Goal: Task Accomplishment & Management: Complete application form

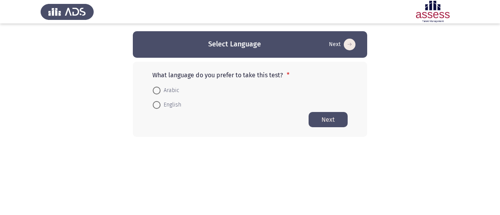
click at [246, 168] on html "Select Language Next What language do you prefer to take this test? * Arabic En…" at bounding box center [250, 84] width 500 height 168
click at [157, 108] on span at bounding box center [157, 105] width 8 height 8
click at [157, 108] on input "English" at bounding box center [157, 105] width 8 height 8
radio input "true"
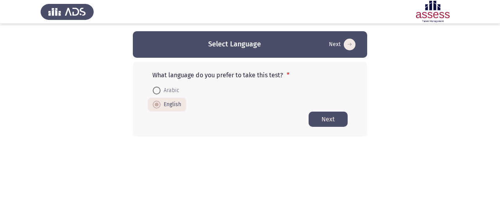
click at [328, 121] on button "Next" at bounding box center [328, 119] width 39 height 15
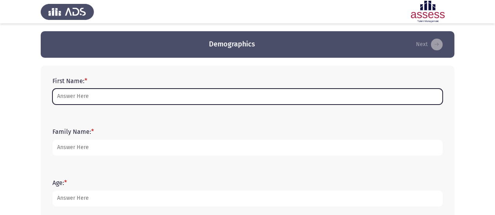
click at [171, 100] on input "First Name: *" at bounding box center [247, 97] width 390 height 16
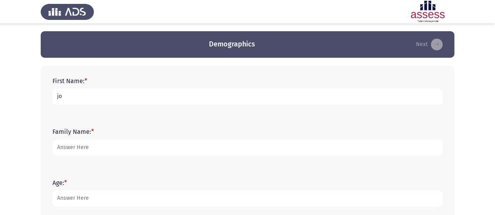
type input "j"
type input "Juvany"
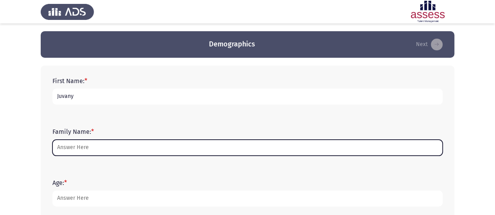
click at [101, 148] on input "Family Name: *" at bounding box center [247, 148] width 390 height 16
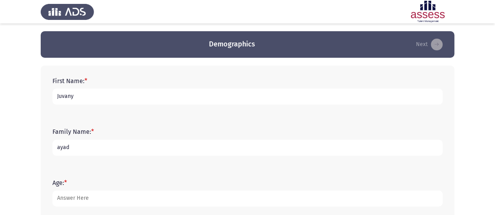
type input "ayad"
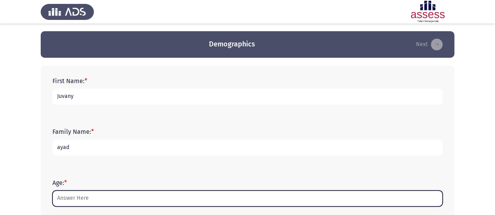
click at [91, 197] on input "Age: *" at bounding box center [247, 199] width 390 height 16
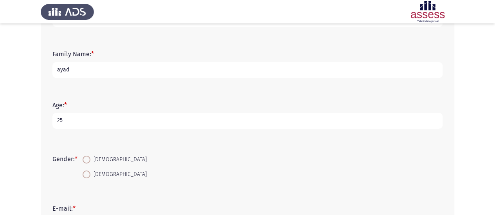
scroll to position [79, 0]
type input "25"
click at [88, 158] on span at bounding box center [86, 159] width 8 height 8
click at [88, 158] on input "[DEMOGRAPHIC_DATA]" at bounding box center [86, 159] width 8 height 8
radio input "true"
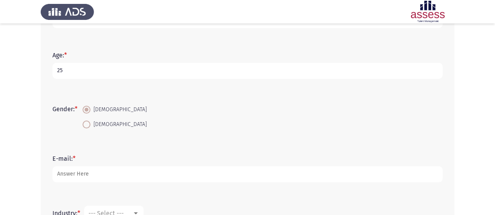
scroll to position [134, 0]
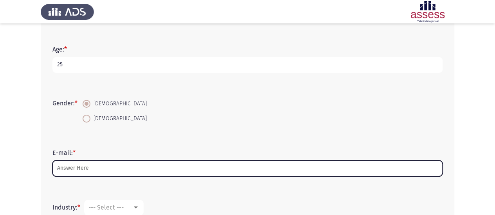
click at [101, 170] on input "E-mail: *" at bounding box center [247, 169] width 390 height 16
click at [142, 168] on input "E-mail: *" at bounding box center [247, 169] width 390 height 16
click at [105, 166] on input "E-mail: *" at bounding box center [247, 169] width 390 height 16
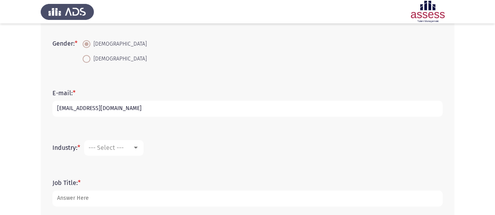
scroll to position [201, 0]
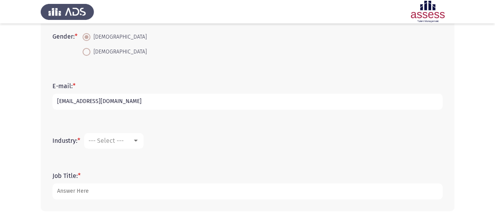
type input "[EMAIL_ADDRESS][DOMAIN_NAME]"
click at [139, 142] on div at bounding box center [135, 141] width 7 height 6
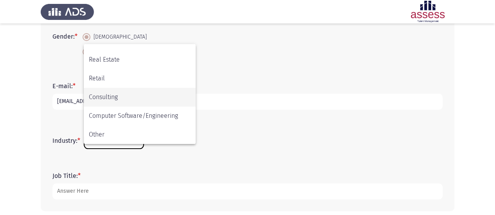
scroll to position [235, 0]
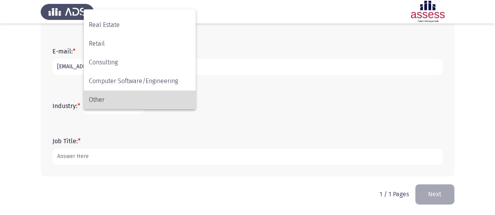
click at [108, 98] on span "Other" at bounding box center [140, 100] width 102 height 19
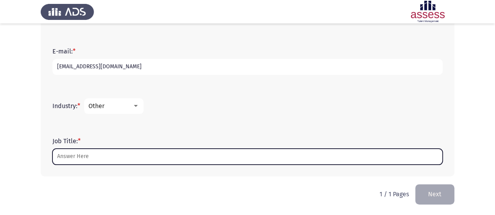
click at [90, 154] on input "Job Title: *" at bounding box center [247, 157] width 390 height 16
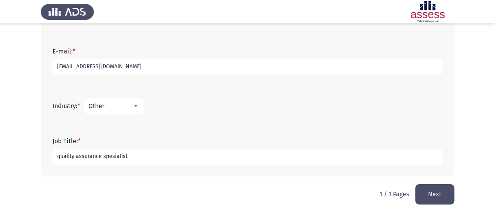
click at [111, 155] on input "quality assurance spesialist" at bounding box center [247, 157] width 390 height 16
click at [114, 158] on input "quality assurance spesialist" at bounding box center [247, 157] width 390 height 16
drag, startPoint x: 125, startPoint y: 156, endPoint x: 102, endPoint y: 157, distance: 23.1
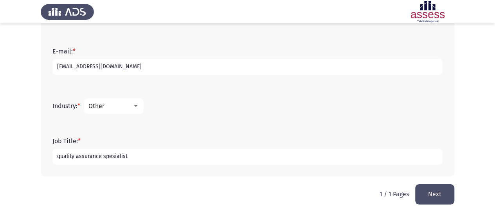
click at [102, 157] on input "quality assurance spesialist" at bounding box center [247, 157] width 390 height 16
type input "quality assurance specialist"
click at [431, 200] on button "Next" at bounding box center [434, 195] width 39 height 20
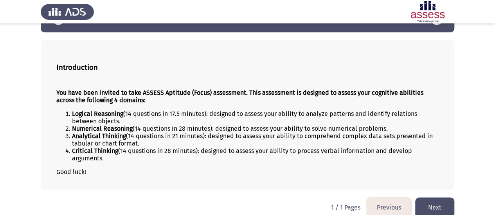
scroll to position [34, 0]
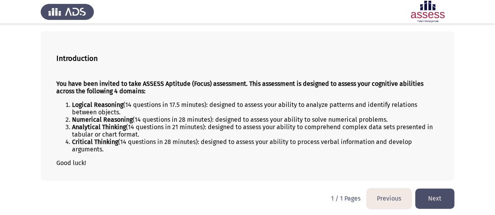
click at [435, 197] on button "Next" at bounding box center [434, 199] width 39 height 20
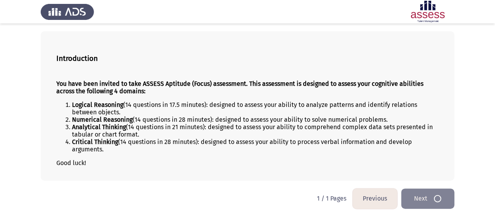
scroll to position [0, 0]
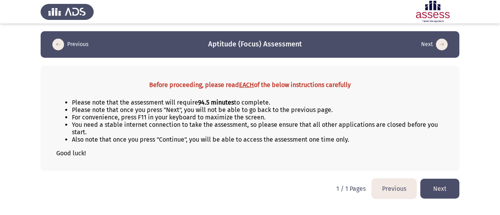
click at [438, 182] on button "Next" at bounding box center [440, 189] width 39 height 20
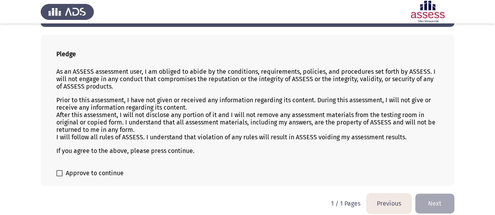
scroll to position [36, 0]
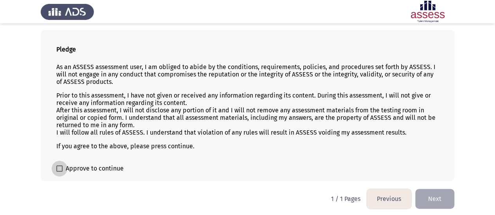
click at [59, 166] on span at bounding box center [59, 169] width 6 height 6
click at [59, 172] on input "Approve to continue" at bounding box center [59, 172] width 0 height 0
checkbox input "true"
click at [428, 194] on button "Next" at bounding box center [434, 199] width 39 height 20
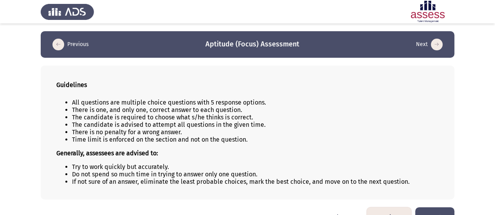
scroll to position [18, 0]
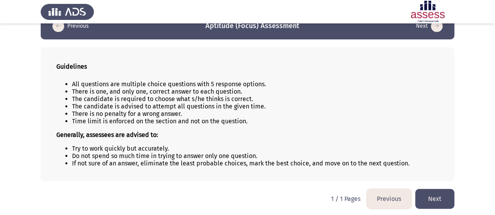
click at [435, 196] on button "Next" at bounding box center [434, 199] width 39 height 20
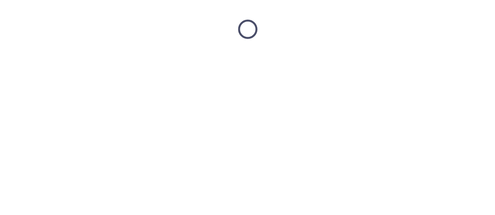
scroll to position [0, 0]
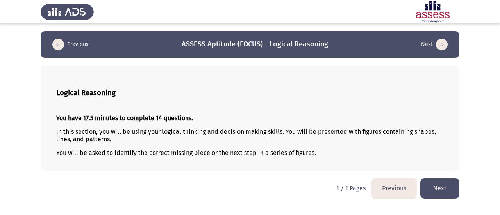
click at [439, 185] on button "Next" at bounding box center [440, 189] width 39 height 20
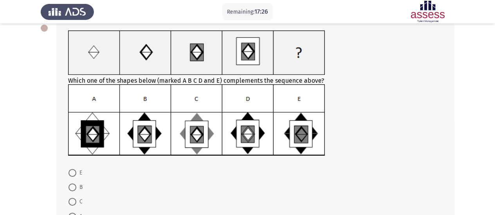
scroll to position [43, 0]
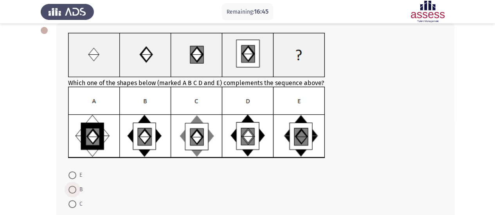
click at [72, 188] on span at bounding box center [72, 190] width 8 height 8
click at [72, 188] on input "B" at bounding box center [72, 190] width 8 height 8
radio input "true"
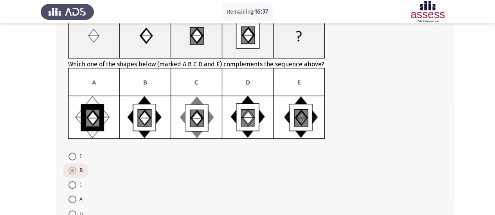
scroll to position [61, 0]
click at [73, 183] on span at bounding box center [72, 186] width 8 height 8
click at [73, 183] on input "C" at bounding box center [72, 186] width 8 height 8
radio input "true"
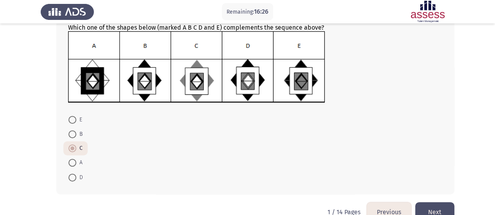
scroll to position [115, 0]
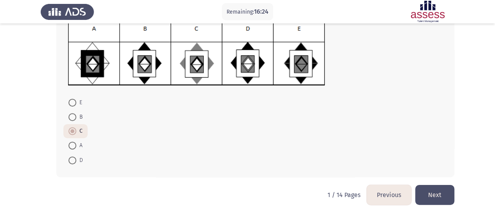
click at [448, 197] on button "Next" at bounding box center [434, 195] width 39 height 20
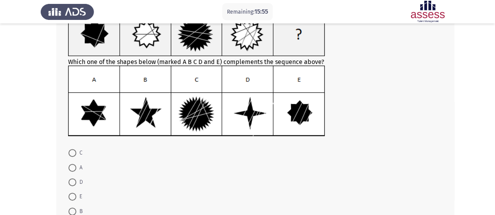
scroll to position [64, 0]
click at [73, 154] on span at bounding box center [72, 153] width 8 height 8
click at [73, 154] on input "C" at bounding box center [72, 153] width 8 height 8
radio input "true"
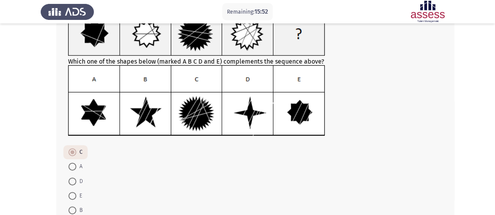
scroll to position [114, 0]
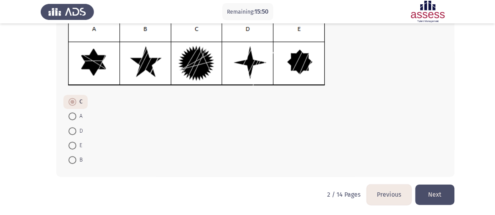
click at [434, 190] on button "Next" at bounding box center [434, 195] width 39 height 20
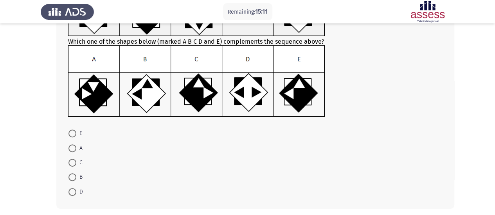
scroll to position [89, 0]
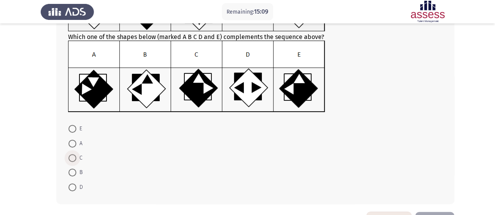
click at [70, 157] on span at bounding box center [72, 158] width 8 height 8
click at [70, 157] on input "C" at bounding box center [72, 158] width 8 height 8
radio input "true"
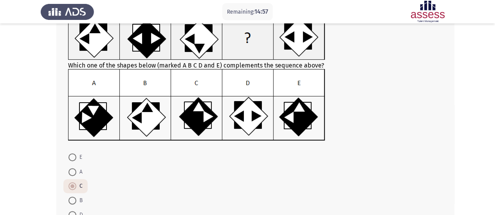
scroll to position [97, 0]
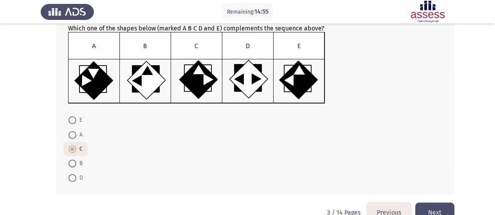
click at [432, 207] on button "Next" at bounding box center [434, 213] width 39 height 20
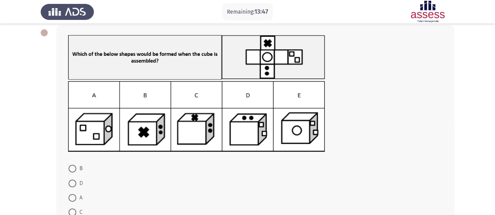
scroll to position [41, 0]
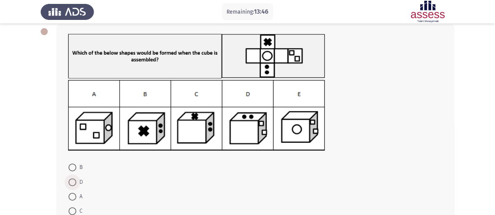
click at [77, 182] on span "D" at bounding box center [79, 182] width 7 height 9
click at [76, 182] on input "D" at bounding box center [72, 183] width 8 height 8
radio input "true"
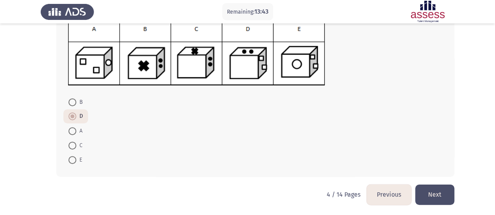
click at [441, 194] on button "Next" at bounding box center [434, 195] width 39 height 20
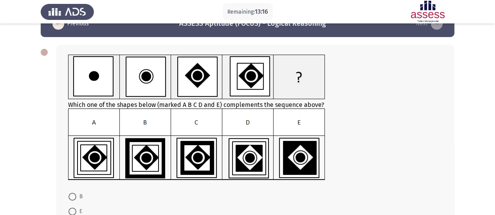
scroll to position [81, 0]
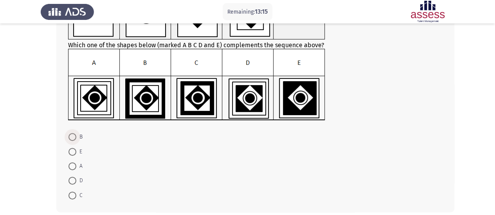
click at [77, 138] on span "B" at bounding box center [79, 137] width 6 height 9
click at [76, 138] on input "B" at bounding box center [72, 137] width 8 height 8
radio input "true"
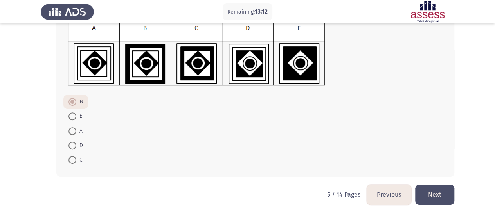
click at [442, 198] on button "Next" at bounding box center [434, 195] width 39 height 20
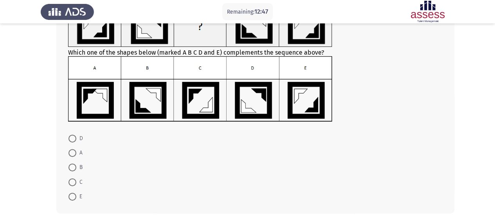
scroll to position [72, 0]
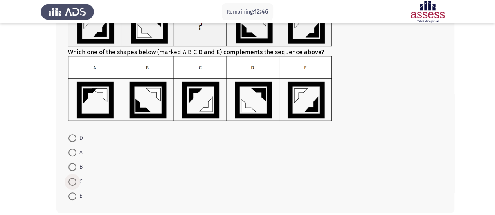
click at [74, 181] on span at bounding box center [72, 182] width 8 height 8
click at [74, 181] on input "C" at bounding box center [72, 182] width 8 height 8
radio input "true"
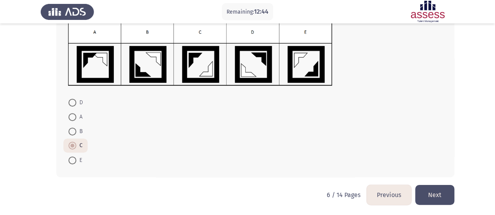
click at [426, 194] on button "Next" at bounding box center [434, 195] width 39 height 20
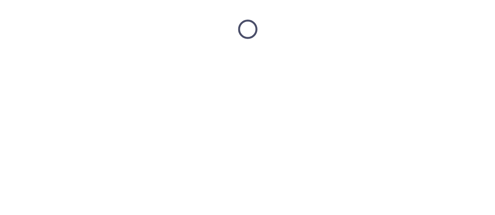
scroll to position [0, 0]
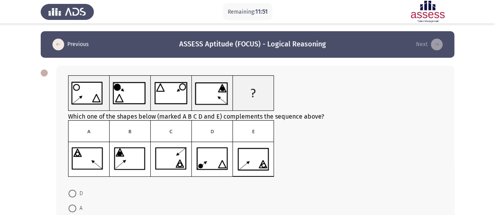
click at [247, 161] on img at bounding box center [171, 148] width 206 height 57
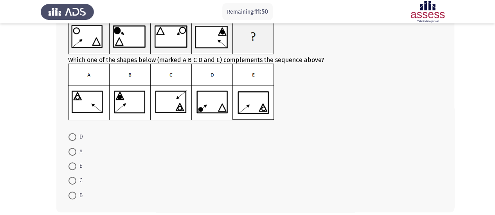
scroll to position [77, 0]
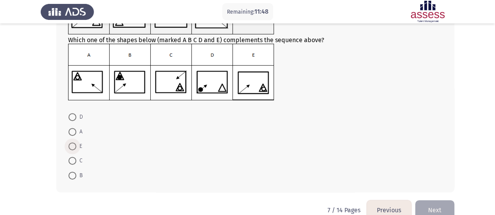
click at [74, 145] on span at bounding box center [72, 147] width 8 height 8
click at [74, 145] on input "E" at bounding box center [72, 147] width 8 height 8
radio input "true"
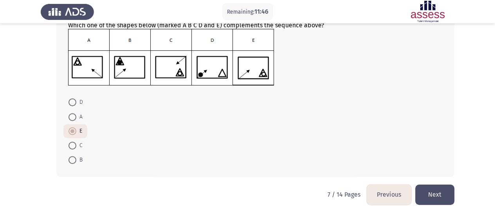
click at [437, 195] on button "Next" at bounding box center [434, 195] width 39 height 20
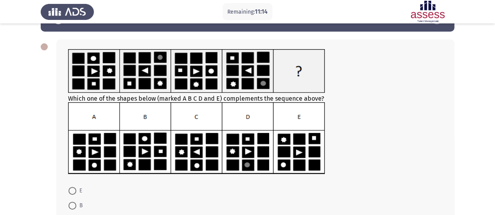
scroll to position [30, 0]
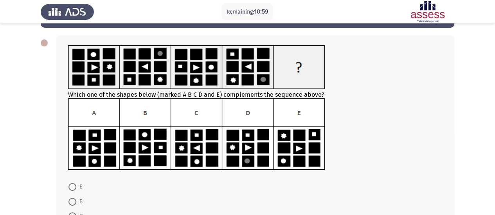
click at [304, 156] on img at bounding box center [196, 135] width 257 height 72
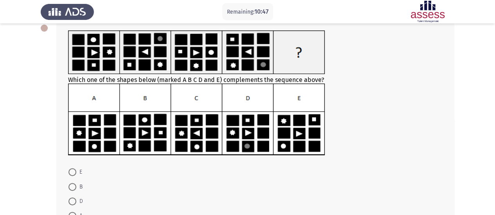
scroll to position [58, 0]
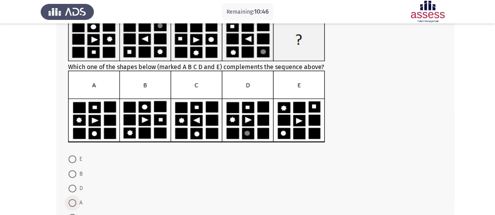
click at [70, 203] on span at bounding box center [72, 203] width 8 height 8
click at [70, 203] on input "A" at bounding box center [72, 203] width 8 height 8
radio input "true"
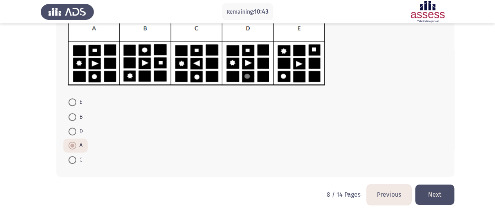
click at [445, 196] on button "Next" at bounding box center [434, 195] width 39 height 20
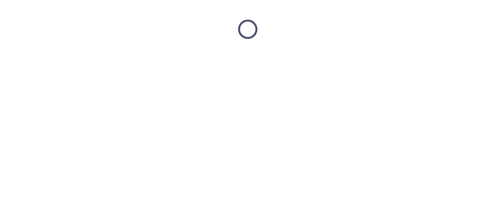
scroll to position [0, 0]
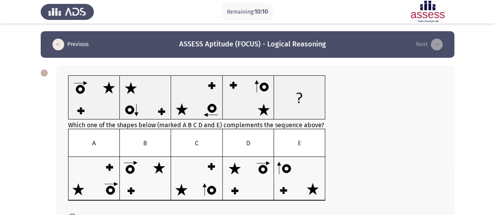
click at [250, 174] on img at bounding box center [196, 165] width 257 height 72
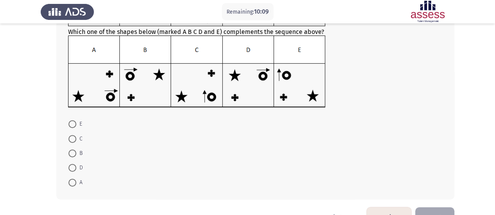
scroll to position [97, 0]
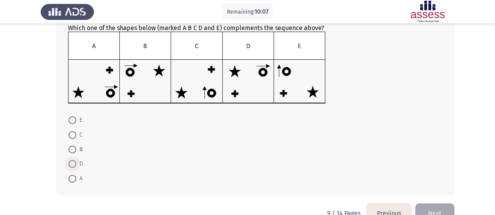
click at [78, 164] on span "D" at bounding box center [79, 163] width 7 height 9
click at [76, 164] on input "D" at bounding box center [72, 164] width 8 height 8
radio input "true"
click at [444, 210] on button "Next" at bounding box center [434, 213] width 39 height 20
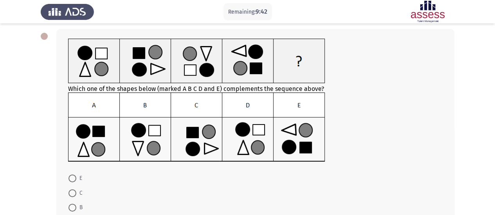
scroll to position [38, 0]
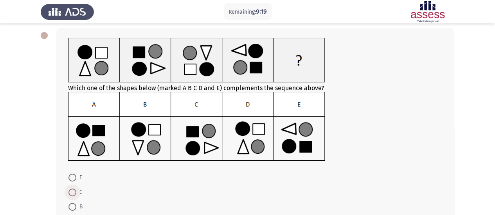
click at [76, 190] on span at bounding box center [72, 193] width 8 height 8
click at [76, 190] on input "C" at bounding box center [72, 193] width 8 height 8
radio input "true"
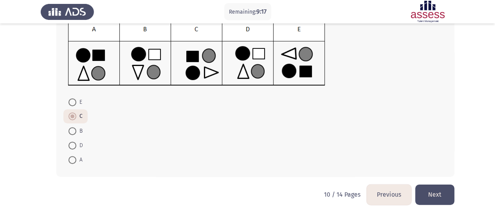
click at [435, 191] on button "Next" at bounding box center [434, 195] width 39 height 20
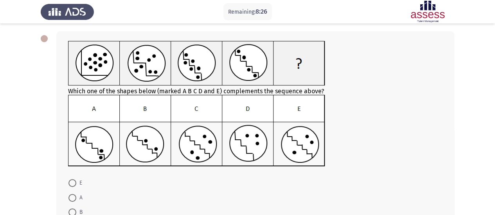
scroll to position [43, 0]
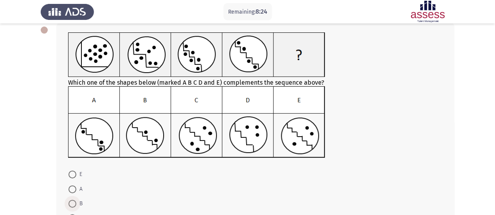
click at [73, 201] on span at bounding box center [72, 204] width 8 height 8
click at [73, 201] on input "B" at bounding box center [72, 204] width 8 height 8
radio input "true"
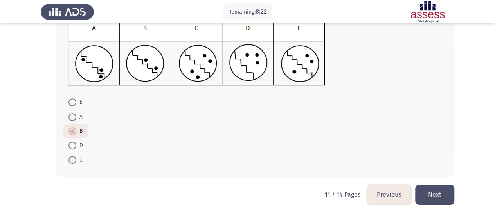
click at [436, 194] on button "Next" at bounding box center [434, 195] width 39 height 20
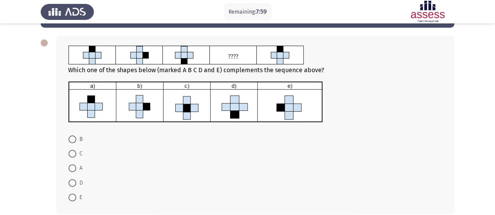
scroll to position [30, 0]
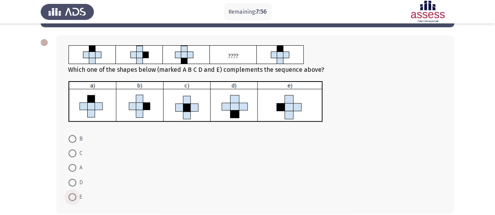
click at [74, 195] on span at bounding box center [72, 198] width 8 height 8
click at [74, 195] on input "E" at bounding box center [72, 198] width 8 height 8
radio input "true"
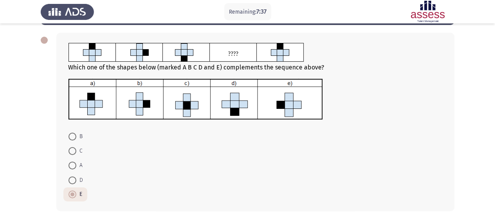
scroll to position [67, 0]
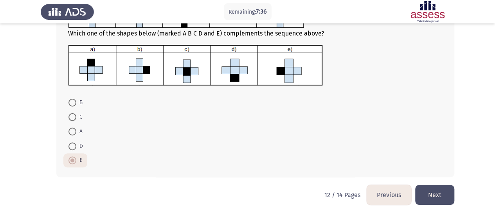
click at [432, 197] on button "Next" at bounding box center [434, 195] width 39 height 20
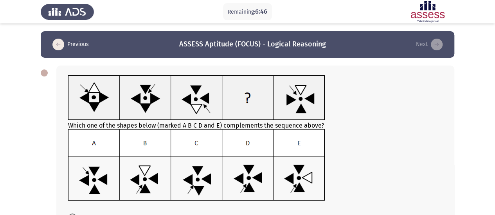
scroll to position [76, 0]
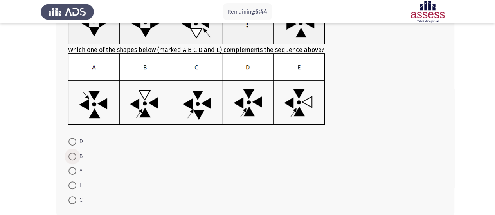
click at [73, 158] on span at bounding box center [72, 157] width 8 height 8
click at [73, 158] on input "B" at bounding box center [72, 157] width 8 height 8
radio input "true"
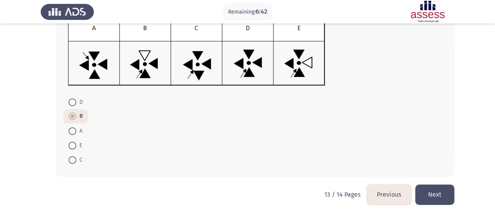
click at [434, 195] on button "Next" at bounding box center [434, 195] width 39 height 20
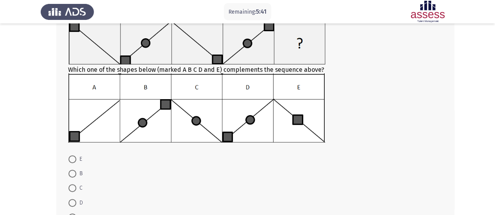
scroll to position [73, 0]
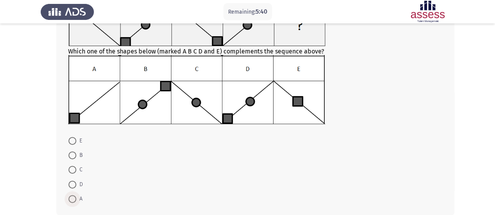
click at [76, 197] on span "A" at bounding box center [79, 199] width 6 height 9
click at [76, 197] on input "A" at bounding box center [72, 199] width 8 height 8
radio input "true"
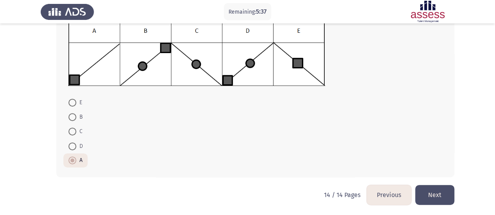
click at [433, 193] on button "Next" at bounding box center [434, 195] width 39 height 20
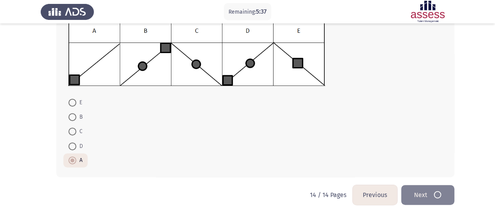
scroll to position [0, 0]
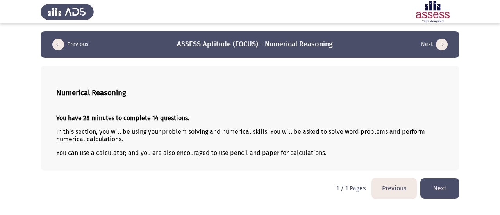
click at [449, 194] on button "Next" at bounding box center [440, 189] width 39 height 20
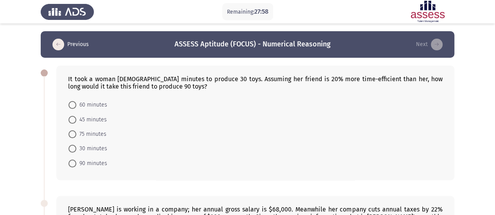
scroll to position [13, 0]
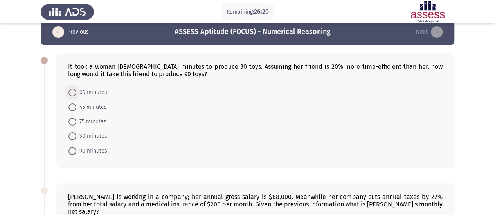
click at [95, 92] on span "60 minutes" at bounding box center [91, 92] width 31 height 9
click at [76, 92] on input "60 minutes" at bounding box center [72, 93] width 8 height 8
radio input "true"
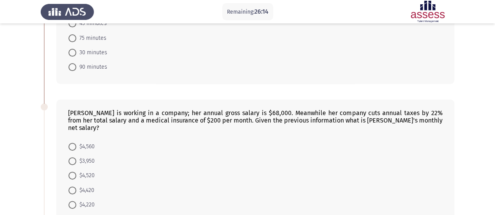
scroll to position [108, 0]
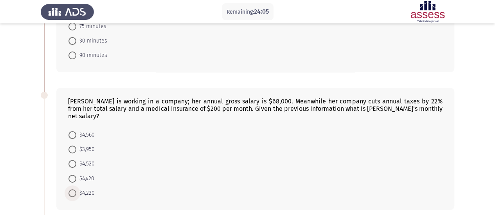
click at [76, 189] on span "$4,220" at bounding box center [85, 193] width 18 height 9
click at [76, 190] on input "$4,220" at bounding box center [72, 194] width 8 height 8
radio input "true"
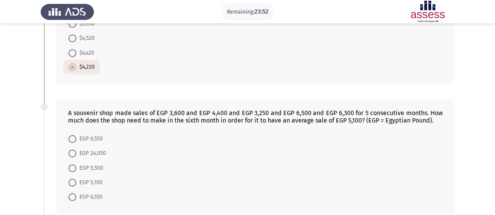
scroll to position [234, 0]
click at [77, 134] on span "EGP 6,550" at bounding box center [89, 138] width 27 height 9
click at [76, 135] on input "EGP 6,550" at bounding box center [72, 139] width 8 height 8
radio input "true"
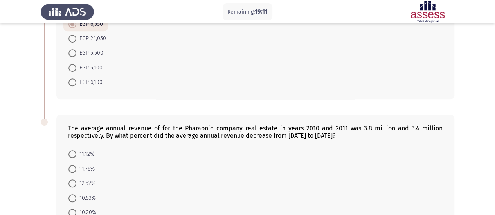
scroll to position [359, 0]
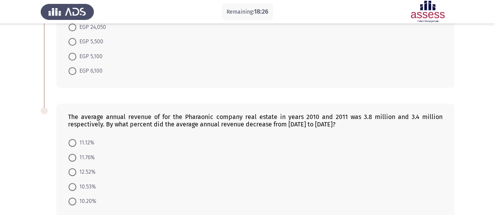
click at [197, 137] on form "11.12% 11.76% 12.52% 10.53% 10.20%" at bounding box center [255, 172] width 374 height 73
click at [77, 138] on span "11.12%" at bounding box center [85, 142] width 18 height 9
click at [76, 139] on input "11.12%" at bounding box center [72, 143] width 8 height 8
radio input "true"
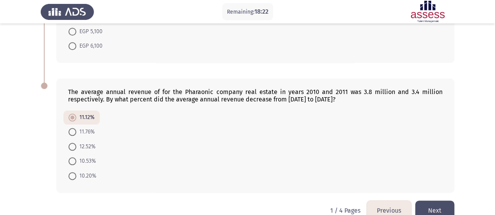
scroll to position [390, 0]
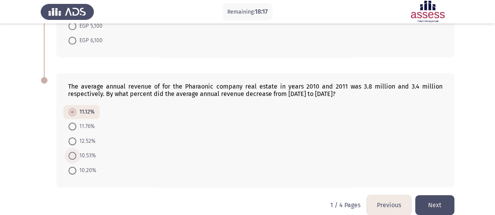
click at [73, 152] on span at bounding box center [72, 156] width 8 height 8
click at [73, 152] on input "10.53%" at bounding box center [72, 156] width 8 height 8
radio input "true"
click at [448, 196] on button "Next" at bounding box center [434, 205] width 39 height 20
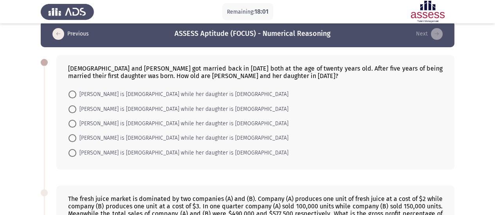
scroll to position [11, 0]
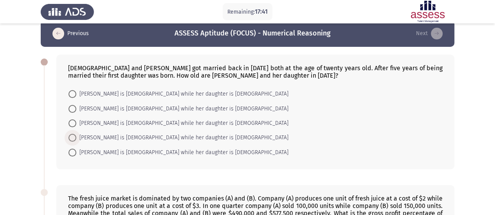
click at [154, 138] on span "Mona is 43 years old while her daughter is 18 years old" at bounding box center [182, 137] width 212 height 9
click at [76, 138] on input "Mona is 43 years old while her daughter is 18 years old" at bounding box center [72, 138] width 8 height 8
radio input "true"
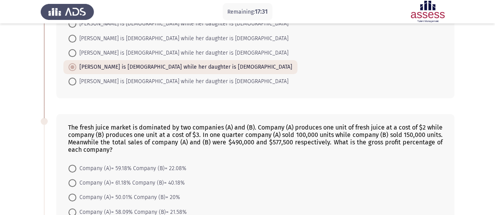
scroll to position [131, 0]
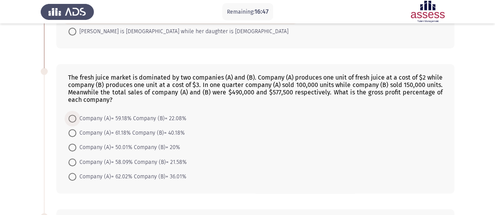
click at [174, 114] on span "Company (A)= 59.18% Company (B)= 22.08%" at bounding box center [131, 118] width 110 height 9
click at [76, 115] on input "Company (A)= 59.18% Company (B)= 22.08%" at bounding box center [72, 119] width 8 height 8
radio input "true"
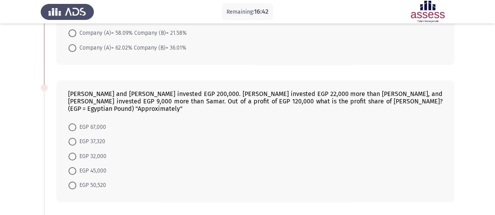
scroll to position [260, 0]
click at [277, 139] on form "EGP 67,000 EGP 37,320 EGP 32,000 EGP 45,000 EGP 50,520" at bounding box center [255, 156] width 374 height 73
click at [79, 181] on span "EGP 50,520" at bounding box center [91, 185] width 30 height 9
click at [76, 181] on input "EGP 50,520" at bounding box center [72, 185] width 8 height 8
radio input "true"
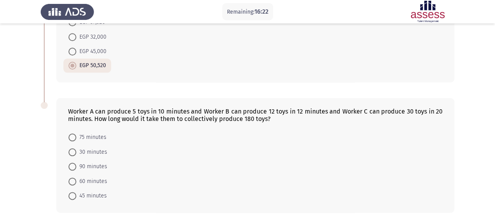
scroll to position [394, 0]
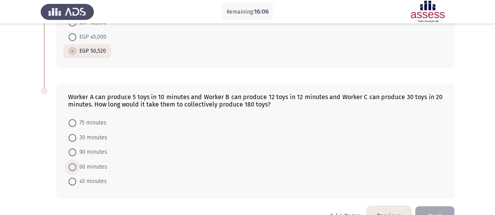
click at [91, 163] on span "60 minutes" at bounding box center [91, 167] width 31 height 9
click at [76, 163] on input "60 minutes" at bounding box center [72, 167] width 8 height 8
radio input "true"
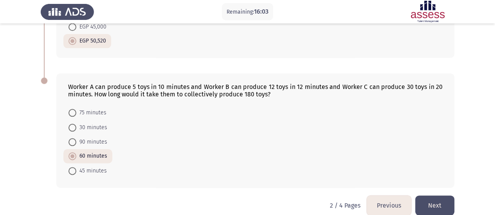
click at [441, 196] on button "Next" at bounding box center [434, 206] width 39 height 20
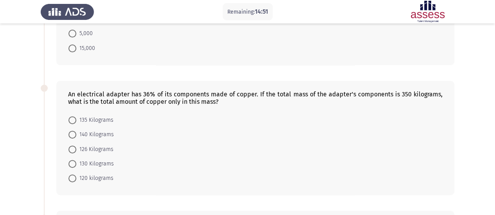
scroll to position [116, 0]
click at [102, 149] on span "126 Kilograms" at bounding box center [94, 149] width 37 height 9
click at [76, 149] on input "126 Kilograms" at bounding box center [72, 149] width 8 height 8
radio input "true"
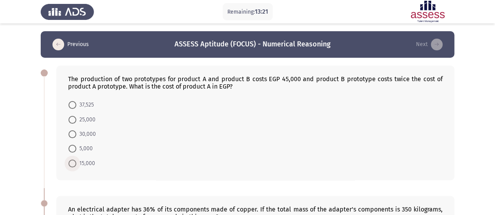
click at [71, 165] on span at bounding box center [72, 164] width 8 height 8
click at [71, 165] on input "15,000" at bounding box center [72, 164] width 8 height 8
radio input "true"
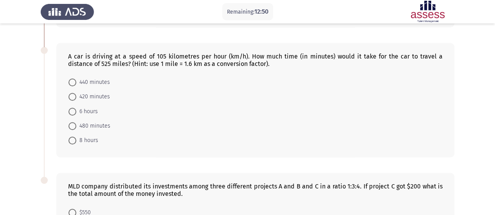
scroll to position [267, 0]
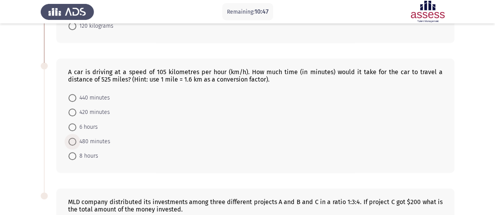
click at [106, 143] on span "480 minutes" at bounding box center [93, 141] width 34 height 9
click at [76, 143] on input "480 minutes" at bounding box center [72, 142] width 8 height 8
radio input "true"
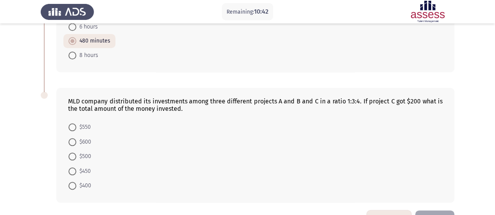
scroll to position [390, 0]
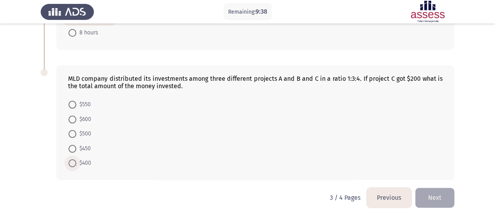
click at [78, 160] on span "$400" at bounding box center [83, 163] width 15 height 9
click at [76, 160] on input "$400" at bounding box center [72, 163] width 8 height 8
radio input "true"
click at [439, 191] on button "Next" at bounding box center [434, 198] width 39 height 20
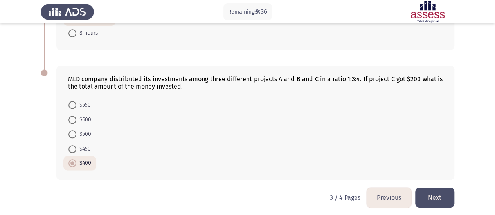
scroll to position [0, 0]
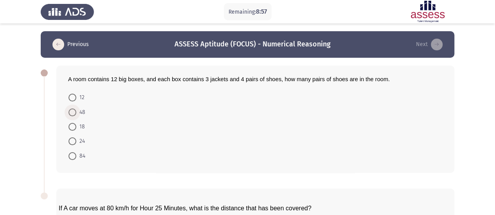
click at [73, 109] on span at bounding box center [72, 113] width 8 height 8
click at [73, 109] on input "48" at bounding box center [72, 113] width 8 height 8
radio input "true"
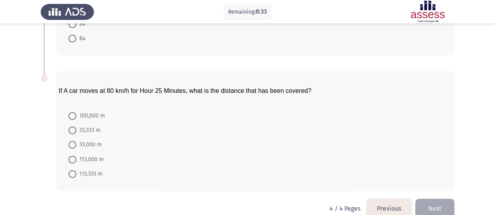
scroll to position [125, 0]
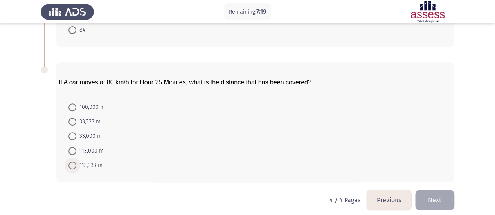
click at [88, 163] on span "113,333 m" at bounding box center [89, 165] width 26 height 9
click at [76, 163] on input "113,333 m" at bounding box center [72, 166] width 8 height 8
radio input "true"
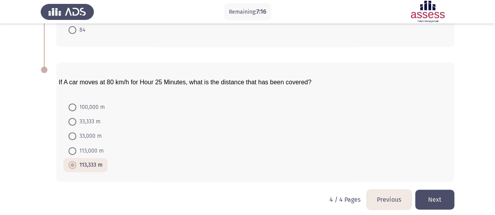
scroll to position [130, 0]
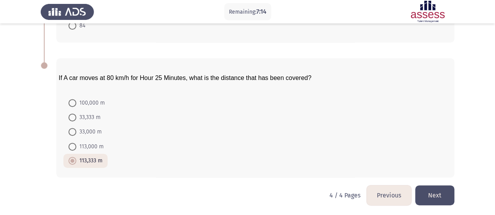
click at [439, 194] on button "Next" at bounding box center [434, 196] width 39 height 20
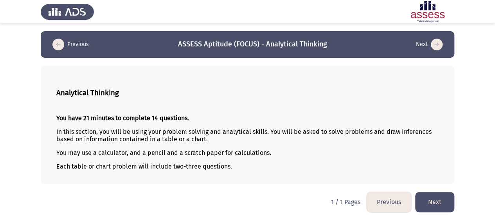
scroll to position [4, 0]
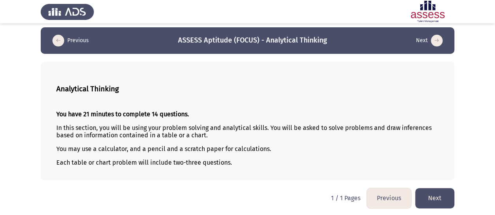
click at [430, 192] on button "Next" at bounding box center [434, 198] width 39 height 20
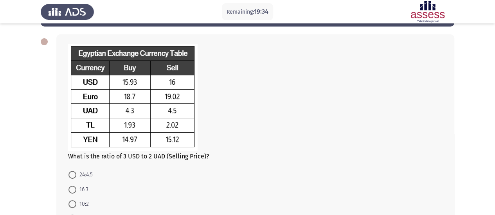
scroll to position [56, 0]
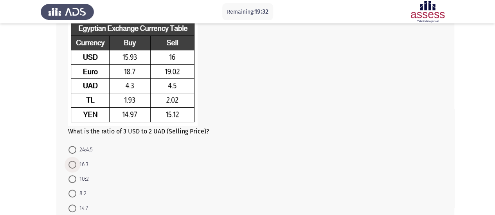
click at [83, 161] on span "16:3" at bounding box center [82, 164] width 12 height 9
click at [76, 161] on input "16:3" at bounding box center [72, 165] width 8 height 8
radio input "true"
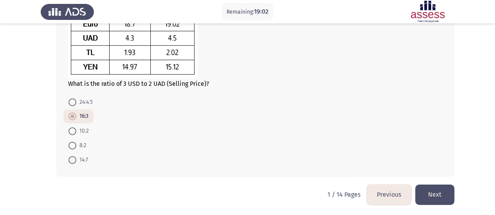
click at [443, 195] on button "Next" at bounding box center [434, 195] width 39 height 20
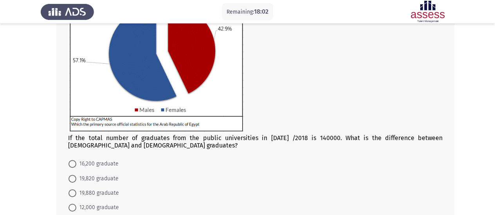
scroll to position [92, 0]
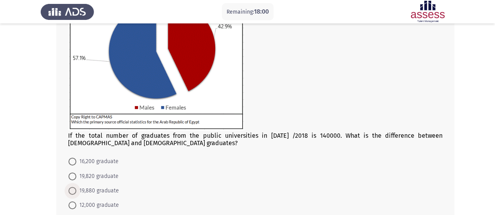
click at [114, 189] on span "19,880 graduate" at bounding box center [97, 190] width 43 height 9
click at [76, 189] on input "19,880 graduate" at bounding box center [72, 191] width 8 height 8
radio input "true"
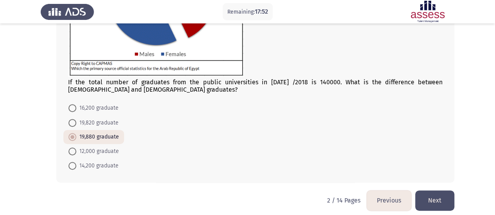
scroll to position [151, 0]
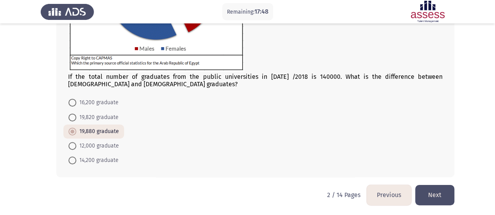
click at [446, 197] on button "Next" at bounding box center [434, 195] width 39 height 20
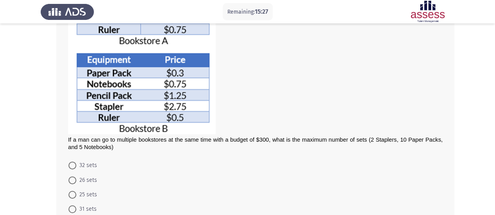
scroll to position [119, 0]
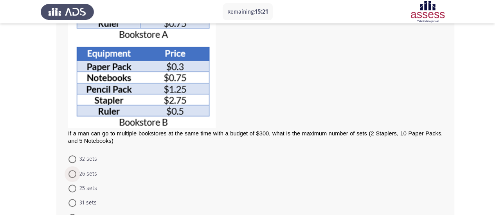
click at [88, 173] on span "26 sets" at bounding box center [86, 174] width 21 height 9
click at [76, 173] on input "26 sets" at bounding box center [72, 174] width 8 height 8
radio input "true"
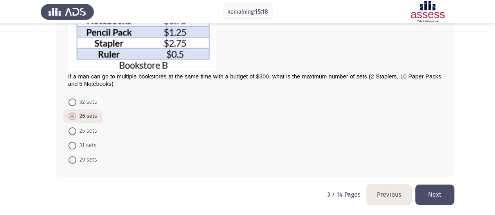
click at [441, 191] on button "Next" at bounding box center [434, 195] width 39 height 20
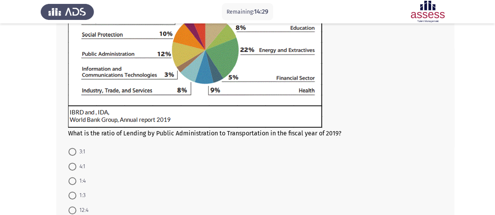
scroll to position [118, 0]
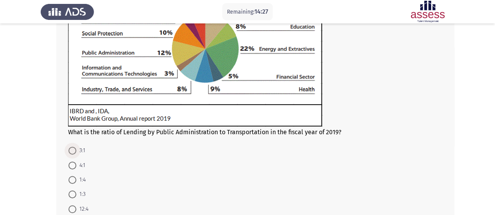
click at [70, 152] on span at bounding box center [72, 151] width 8 height 8
click at [70, 152] on input "3:1" at bounding box center [72, 151] width 8 height 8
radio input "true"
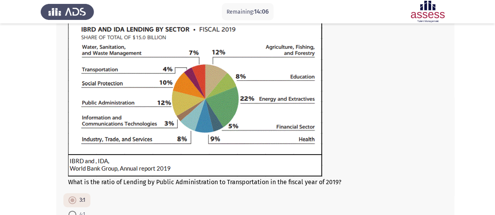
scroll to position [167, 0]
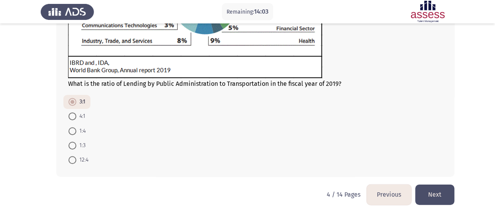
click at [433, 197] on button "Next" at bounding box center [434, 195] width 39 height 20
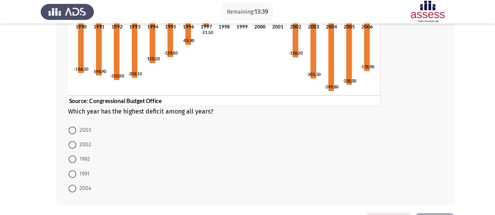
scroll to position [123, 0]
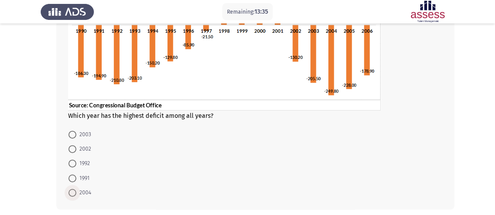
click at [81, 194] on span "2004" at bounding box center [83, 192] width 15 height 9
click at [76, 194] on input "2004" at bounding box center [72, 193] width 8 height 8
radio input "true"
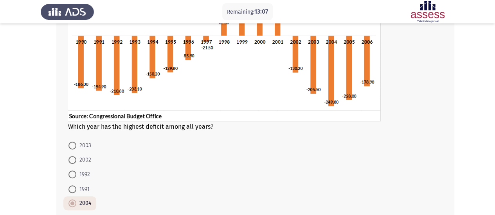
scroll to position [155, 0]
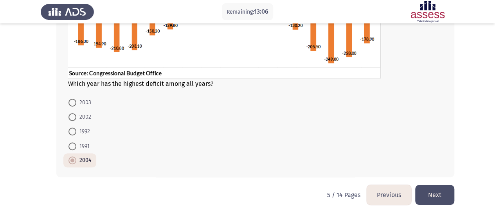
click at [449, 199] on button "Next" at bounding box center [434, 195] width 39 height 20
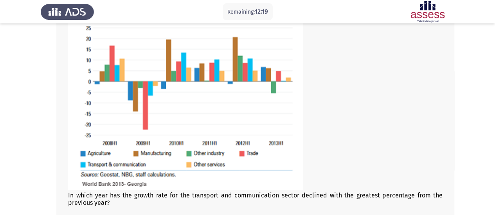
scroll to position [93, 0]
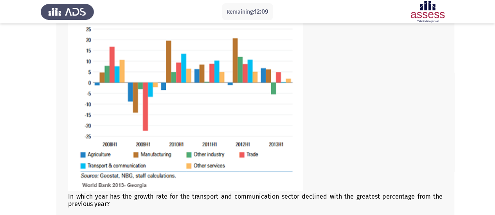
click at [185, 171] on img at bounding box center [185, 87] width 235 height 209
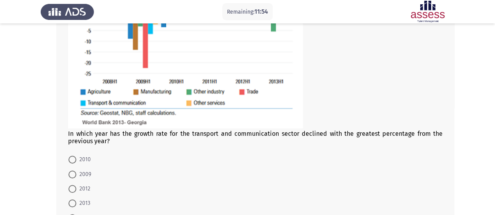
scroll to position [155, 0]
click at [73, 174] on span at bounding box center [72, 175] width 8 height 8
click at [73, 174] on input "2009" at bounding box center [72, 175] width 8 height 8
radio input "true"
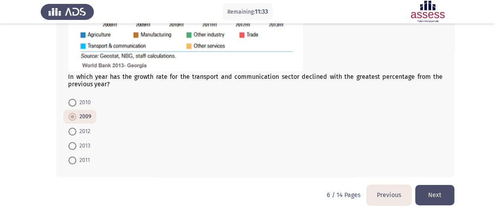
scroll to position [213, 0]
click at [448, 194] on button "Next" at bounding box center [434, 195] width 39 height 20
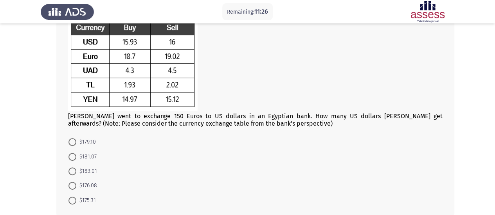
scroll to position [71, 0]
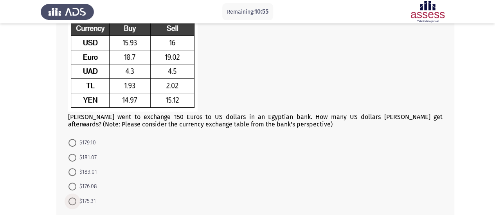
click at [94, 201] on span "$175.31" at bounding box center [86, 201] width 20 height 9
click at [76, 201] on input "$175.31" at bounding box center [72, 202] width 8 height 8
radio input "true"
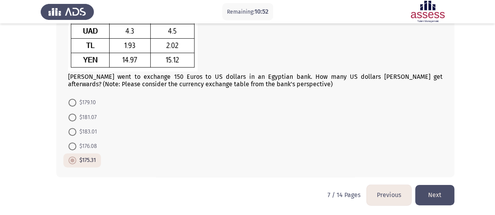
click at [439, 197] on button "Next" at bounding box center [434, 195] width 39 height 20
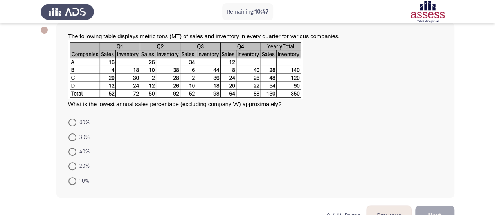
scroll to position [32, 0]
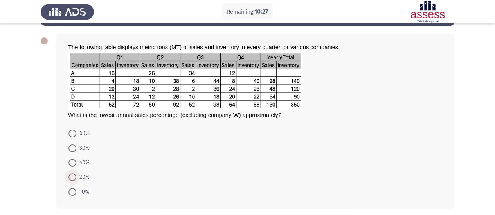
click at [78, 179] on span "20%" at bounding box center [82, 177] width 13 height 9
click at [76, 179] on input "20%" at bounding box center [72, 178] width 8 height 8
radio input "true"
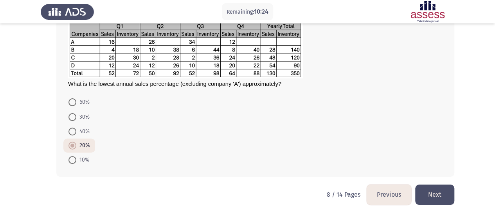
click at [445, 194] on button "Next" at bounding box center [434, 195] width 39 height 20
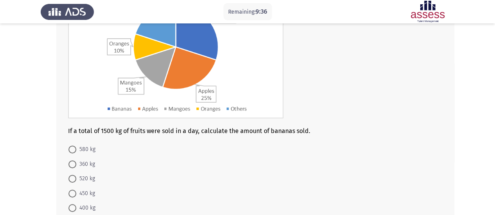
scroll to position [102, 0]
click at [79, 192] on span "450 kg" at bounding box center [85, 193] width 19 height 9
click at [76, 192] on input "450 kg" at bounding box center [72, 194] width 8 height 8
radio input "true"
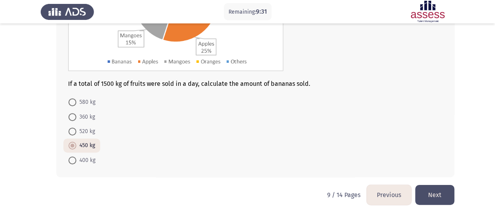
click at [431, 189] on button "Next" at bounding box center [434, 195] width 39 height 20
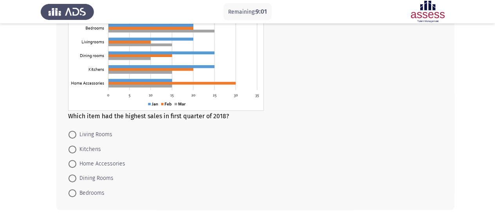
scroll to position [71, 0]
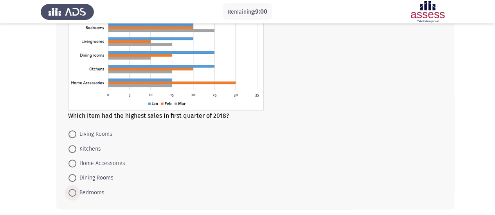
click at [88, 191] on span "Bedrooms" at bounding box center [90, 192] width 28 height 9
click at [76, 191] on input "Bedrooms" at bounding box center [72, 193] width 8 height 8
radio input "true"
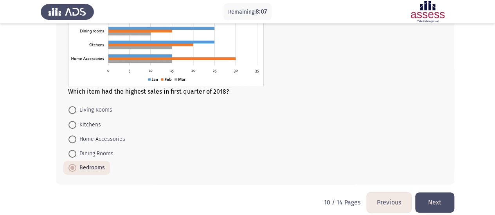
scroll to position [103, 0]
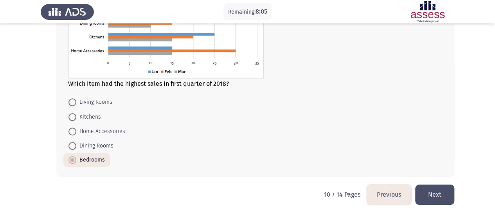
click at [442, 192] on button "Next" at bounding box center [434, 195] width 39 height 20
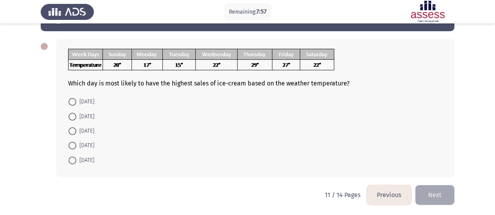
scroll to position [26, 0]
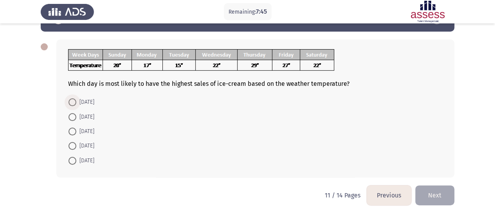
click at [87, 101] on span "Thursday" at bounding box center [85, 102] width 18 height 9
click at [76, 101] on input "Thursday" at bounding box center [72, 103] width 8 height 8
radio input "true"
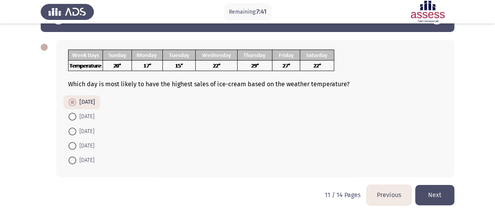
click at [427, 192] on button "Next" at bounding box center [434, 195] width 39 height 20
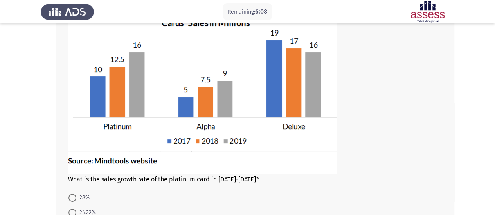
scroll to position [62, 0]
click at [69, 198] on span at bounding box center [72, 199] width 8 height 8
click at [69, 198] on input "28%" at bounding box center [72, 199] width 8 height 8
radio input "true"
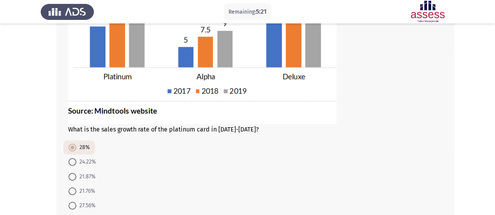
scroll to position [158, 0]
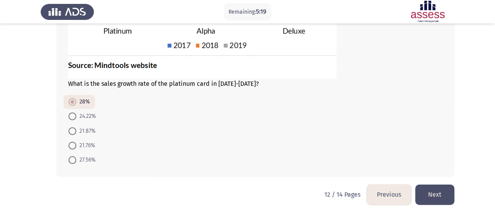
click at [431, 201] on button "Next" at bounding box center [434, 195] width 39 height 20
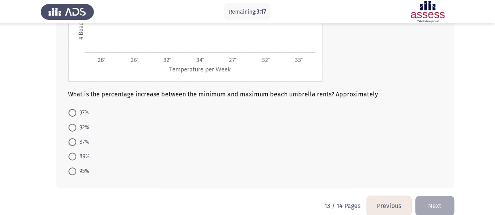
scroll to position [152, 0]
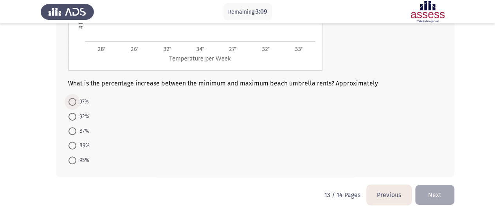
click at [72, 99] on span at bounding box center [72, 102] width 8 height 8
click at [72, 99] on input "97%" at bounding box center [72, 102] width 8 height 8
radio input "true"
click at [435, 190] on button "Next" at bounding box center [434, 195] width 39 height 20
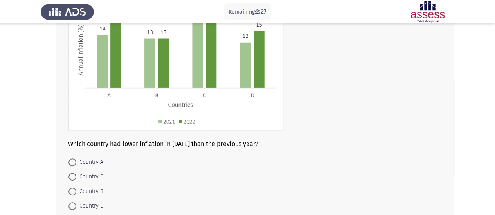
scroll to position [88, 0]
click at [70, 206] on span at bounding box center [72, 206] width 8 height 8
click at [70, 206] on input "Country C" at bounding box center [72, 206] width 8 height 8
radio input "true"
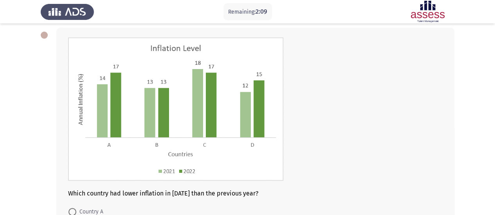
scroll to position [147, 0]
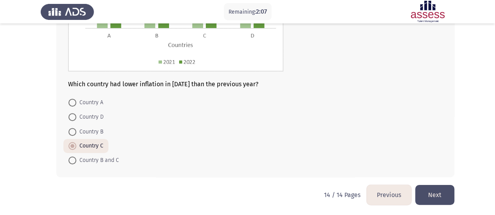
click at [437, 191] on button "Next" at bounding box center [434, 195] width 39 height 20
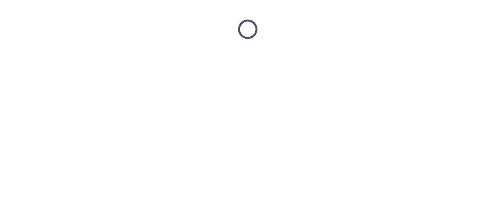
scroll to position [0, 0]
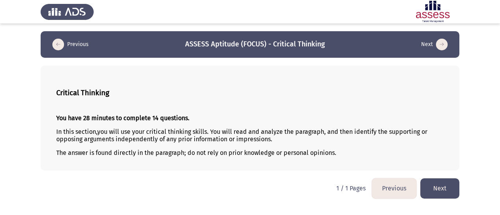
click at [436, 185] on button "Next" at bounding box center [440, 189] width 39 height 20
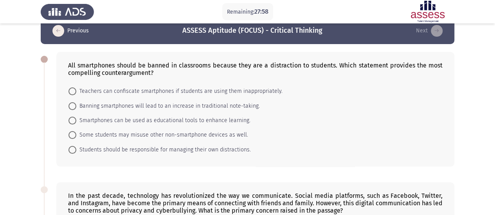
scroll to position [11, 0]
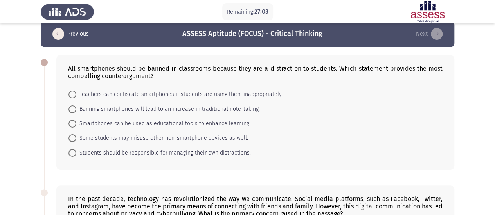
click at [213, 124] on span "Smartphones can be used as educational tools to enhance learning." at bounding box center [163, 123] width 174 height 9
click at [76, 124] on input "Smartphones can be used as educational tools to enhance learning." at bounding box center [72, 124] width 8 height 8
radio input "true"
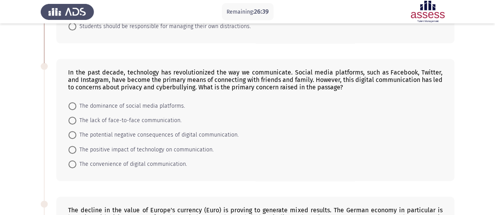
scroll to position [147, 0]
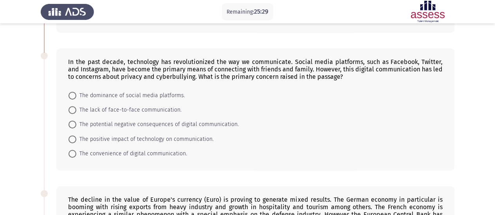
click at [357, 137] on form "The dominance of social media platforms. The lack of face-to-face communication…" at bounding box center [255, 124] width 374 height 73
click at [204, 125] on span "The potential negative consequences of digital communication." at bounding box center [157, 124] width 162 height 9
click at [76, 125] on input "The potential negative consequences of digital communication." at bounding box center [72, 125] width 8 height 8
radio input "true"
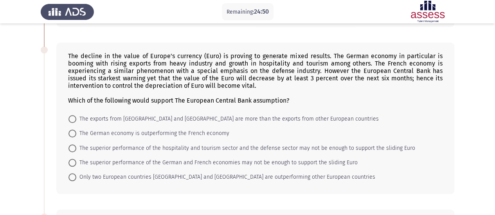
scroll to position [291, 0]
click at [254, 146] on span "The superior performance of the hospitality and tourism sector and the defense …" at bounding box center [245, 147] width 339 height 9
click at [76, 146] on input "The superior performance of the hospitality and tourism sector and the defense …" at bounding box center [72, 148] width 8 height 8
radio input "true"
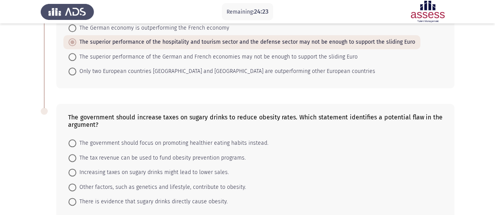
scroll to position [434, 0]
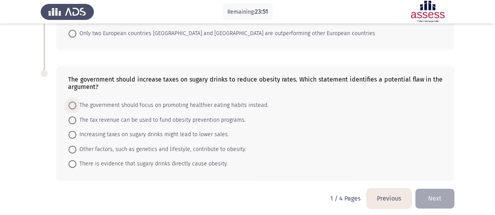
click at [233, 103] on span "The government should focus on promoting healthier eating habits instead." at bounding box center [172, 105] width 192 height 9
click at [76, 103] on input "The government should focus on promoting healthier eating habits instead." at bounding box center [72, 106] width 8 height 8
radio input "true"
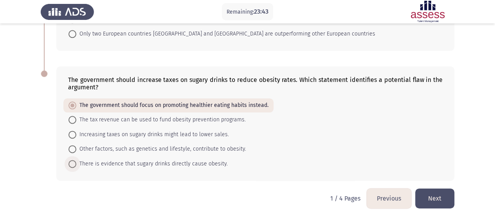
click at [204, 159] on span "There is evidence that sugary drinks directly cause obesity." at bounding box center [151, 163] width 151 height 9
click at [76, 160] on input "There is evidence that sugary drinks directly cause obesity." at bounding box center [72, 164] width 8 height 8
radio input "true"
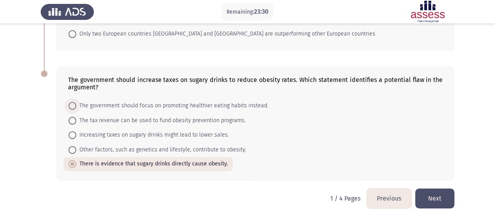
click at [220, 103] on span "The government should focus on promoting healthier eating habits instead." at bounding box center [172, 105] width 192 height 9
click at [76, 103] on input "The government should focus on promoting healthier eating habits instead." at bounding box center [72, 106] width 8 height 8
radio input "true"
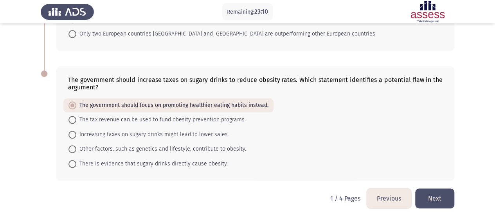
click at [432, 200] on button "Next" at bounding box center [434, 199] width 39 height 20
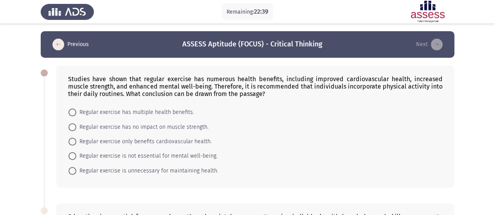
click at [187, 111] on span "Regular exercise has multiple health benefits." at bounding box center [135, 112] width 118 height 9
click at [76, 111] on input "Regular exercise has multiple health benefits." at bounding box center [72, 113] width 8 height 8
radio input "true"
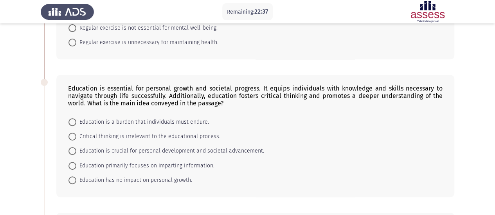
scroll to position [129, 0]
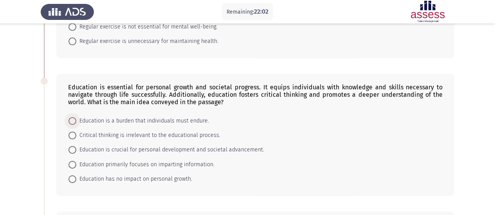
click at [172, 121] on span "Education is a burden that individuals must endure." at bounding box center [142, 120] width 133 height 9
click at [76, 121] on input "Education is a burden that individuals must endure." at bounding box center [72, 121] width 8 height 8
radio input "true"
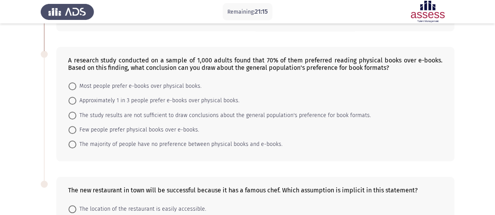
scroll to position [294, 0]
click at [174, 161] on div "A research study conducted on a sample of 1,000 adults found that 70% of them p…" at bounding box center [247, 103] width 413 height 131
click at [229, 110] on span "The study results are not sufficient to draw conclusions about the general popu…" at bounding box center [223, 114] width 294 height 9
click at [76, 111] on input "The study results are not sufficient to draw conclusions about the general popu…" at bounding box center [72, 115] width 8 height 8
radio input "true"
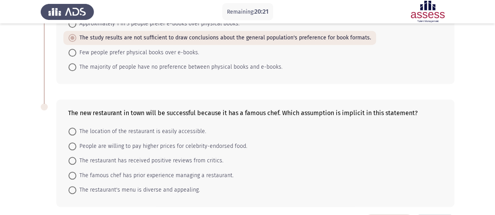
scroll to position [398, 0]
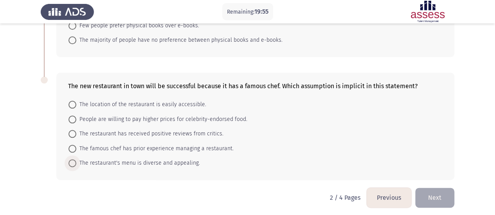
click at [179, 161] on span "The restaurant's menu is diverse and appealing." at bounding box center [138, 163] width 124 height 9
click at [76, 161] on input "The restaurant's menu is diverse and appealing." at bounding box center [72, 163] width 8 height 8
radio input "true"
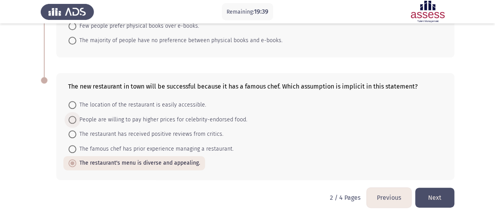
click at [220, 118] on span "People are willing to pay higher prices for celebrity-endorsed food." at bounding box center [161, 119] width 171 height 9
click at [76, 118] on input "People are willing to pay higher prices for celebrity-endorsed food." at bounding box center [72, 120] width 8 height 8
radio input "true"
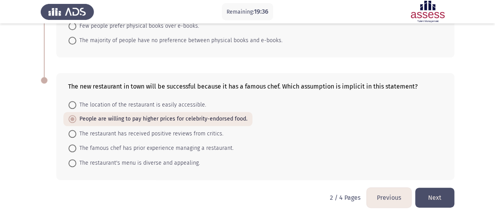
click at [425, 190] on button "Next" at bounding box center [434, 198] width 39 height 20
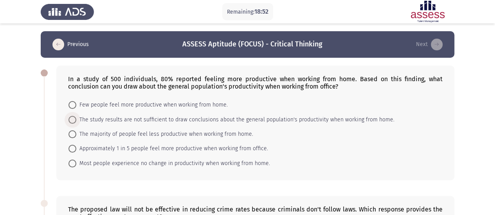
click at [296, 119] on span "The study results are not sufficient to draw conclusions about the general popu…" at bounding box center [235, 119] width 318 height 9
click at [76, 119] on input "The study results are not sufficient to draw conclusions about the general popu…" at bounding box center [72, 120] width 8 height 8
radio input "true"
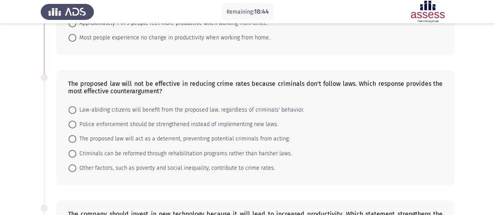
scroll to position [125, 0]
click at [224, 140] on span "The proposed law will act as a deterrent, preventing potential criminals from a…" at bounding box center [182, 138] width 213 height 9
click at [76, 140] on input "The proposed law will act as a deterrent, preventing potential criminals from a…" at bounding box center [72, 139] width 8 height 8
radio input "true"
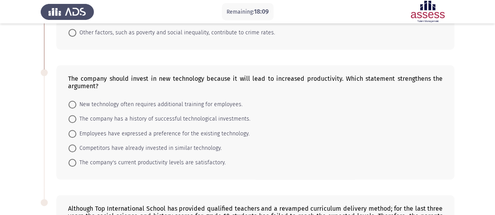
scroll to position [264, 0]
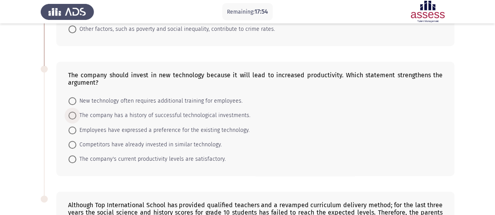
click at [213, 111] on span "The company has a history of successful technological investments." at bounding box center [163, 115] width 174 height 9
click at [76, 112] on input "The company has a history of successful technological investments." at bounding box center [72, 116] width 8 height 8
radio input "true"
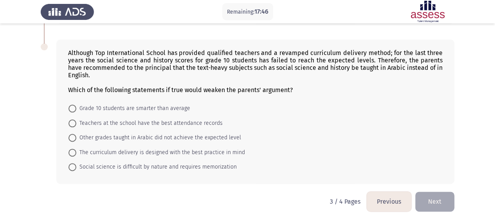
scroll to position [413, 0]
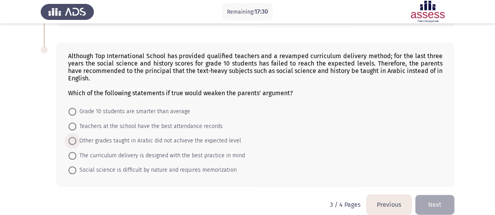
click at [185, 136] on span "Other grades taught in Arabic did not achieve the expected level" at bounding box center [158, 140] width 165 height 9
click at [76, 137] on input "Other grades taught in Arabic did not achieve the expected level" at bounding box center [72, 141] width 8 height 8
radio input "true"
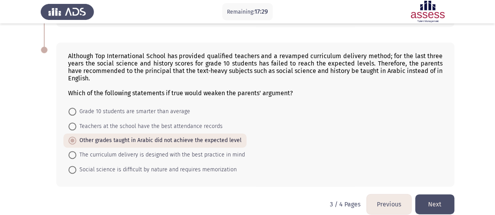
click at [424, 203] on button "Next" at bounding box center [434, 205] width 39 height 20
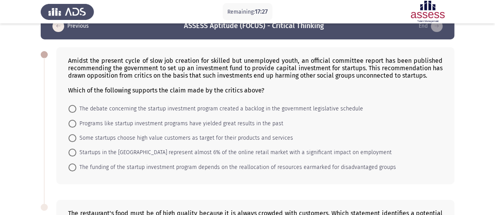
scroll to position [16, 0]
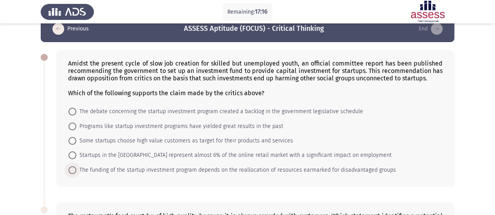
click at [292, 171] on span "The funding of the startup investment program depends on the reallocation of re…" at bounding box center [235, 170] width 319 height 9
click at [76, 171] on input "The funding of the startup investment program depends on the reallocation of re…" at bounding box center [72, 171] width 8 height 8
radio input "true"
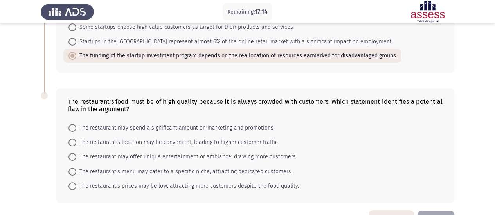
scroll to position [154, 0]
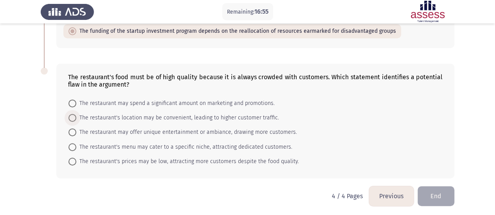
click at [271, 118] on span "The restaurant's location may be convenient, leading to higher customer traffic." at bounding box center [177, 117] width 202 height 9
click at [76, 118] on input "The restaurant's location may be convenient, leading to higher customer traffic." at bounding box center [72, 118] width 8 height 8
radio input "true"
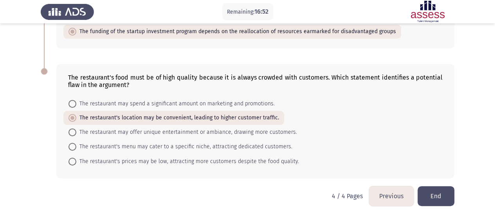
click at [435, 195] on button "End" at bounding box center [435, 196] width 37 height 20
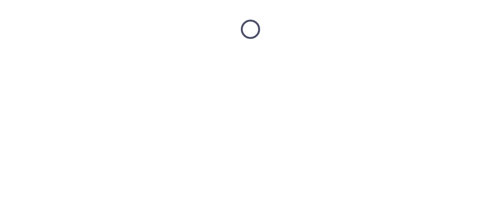
scroll to position [0, 0]
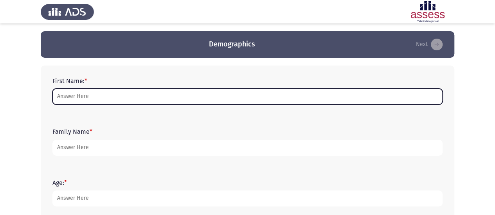
click at [99, 95] on input "First Name: *" at bounding box center [247, 97] width 390 height 16
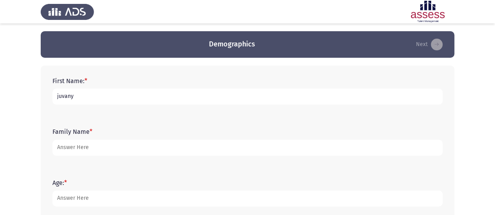
type input "juvany"
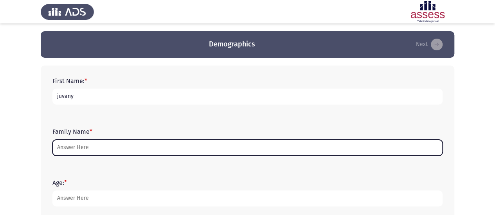
click at [72, 143] on input "Family Name *" at bounding box center [247, 148] width 390 height 16
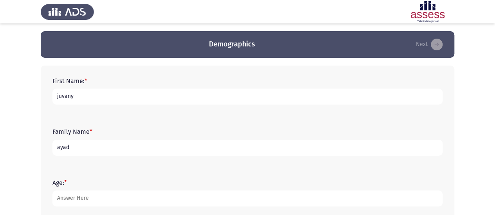
type input "ayad"
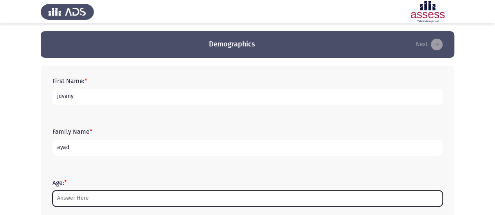
click at [73, 199] on input "Age: *" at bounding box center [247, 199] width 390 height 16
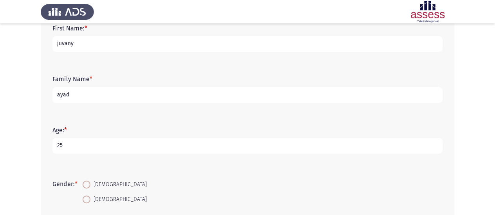
scroll to position [53, 0]
type input "25"
click at [86, 185] on span at bounding box center [86, 185] width 8 height 8
click at [86, 185] on input "[DEMOGRAPHIC_DATA]" at bounding box center [86, 185] width 8 height 8
radio input "true"
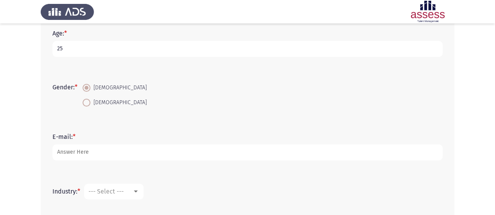
scroll to position [150, 0]
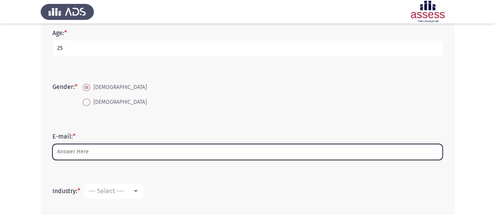
click at [77, 150] on input "E-mail: *" at bounding box center [247, 152] width 390 height 16
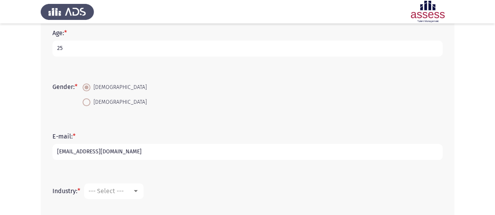
type input "[EMAIL_ADDRESS][DOMAIN_NAME]"
click at [130, 191] on div "--- Select ---" at bounding box center [110, 191] width 44 height 7
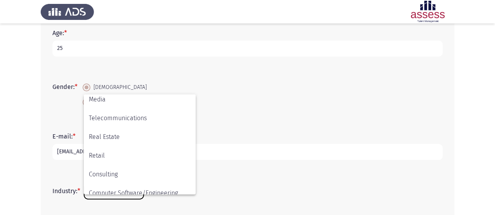
scroll to position [256, 0]
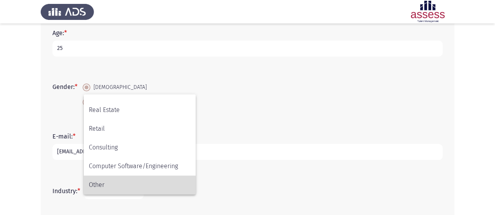
click at [111, 183] on span "Other" at bounding box center [140, 185] width 102 height 19
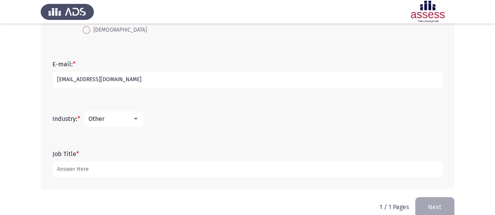
scroll to position [235, 0]
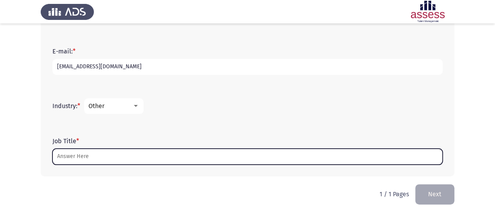
click at [77, 155] on input "Job Title *" at bounding box center [247, 157] width 390 height 16
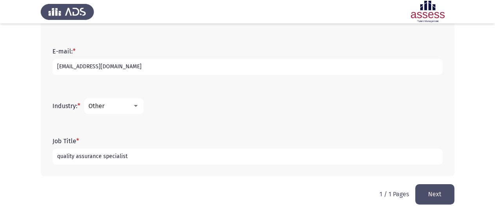
type input "quality assurance specialist"
click at [443, 197] on button "Next" at bounding box center [434, 195] width 39 height 20
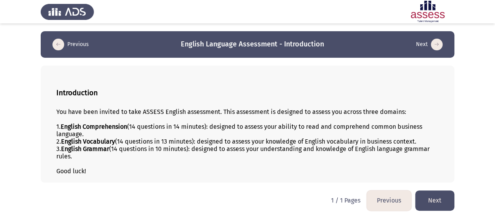
scroll to position [2, 0]
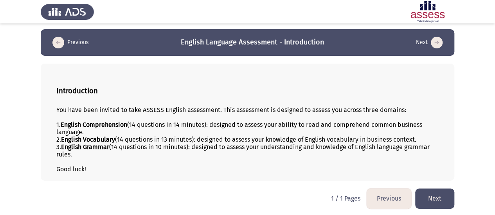
click at [429, 192] on button "Next" at bounding box center [434, 199] width 39 height 20
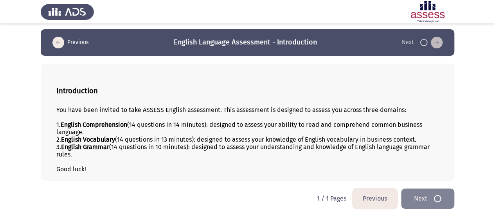
scroll to position [0, 0]
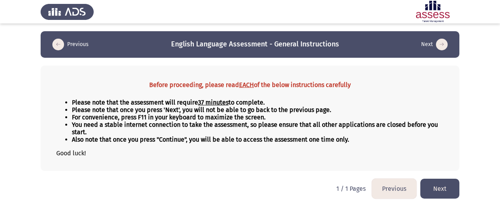
click at [431, 185] on button "Next" at bounding box center [440, 189] width 39 height 20
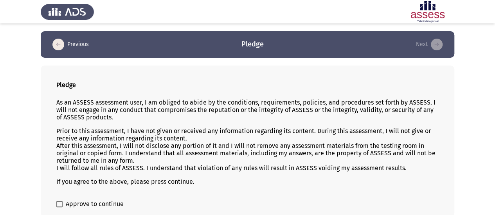
scroll to position [36, 0]
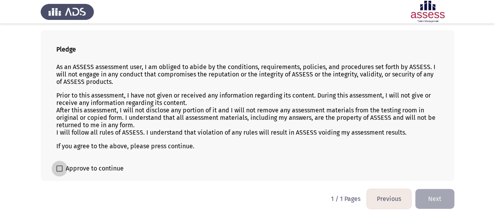
click at [61, 166] on span at bounding box center [59, 169] width 6 height 6
click at [59, 172] on input "Approve to continue" at bounding box center [59, 172] width 0 height 0
checkbox input "true"
click at [428, 193] on button "Next" at bounding box center [434, 199] width 39 height 20
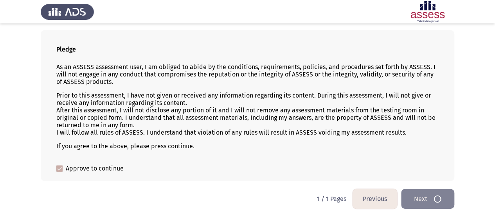
scroll to position [0, 0]
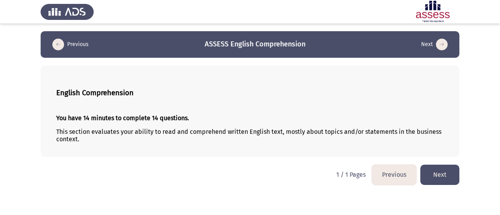
click at [456, 174] on button "Next" at bounding box center [440, 175] width 39 height 20
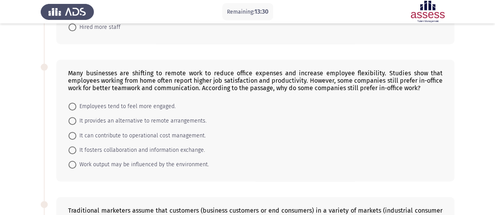
scroll to position [143, 0]
click at [174, 149] on span "It fosters collaboration and information exchange." at bounding box center [140, 150] width 129 height 9
click at [76, 149] on input "It fosters collaboration and information exchange." at bounding box center [72, 151] width 8 height 8
radio input "true"
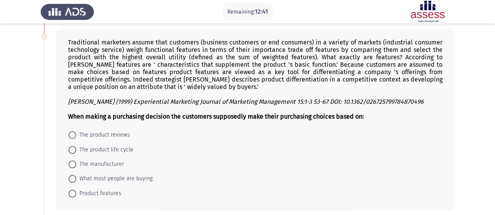
scroll to position [312, 0]
click at [85, 189] on span "Product features" at bounding box center [98, 193] width 45 height 9
click at [76, 190] on input "Product features" at bounding box center [72, 194] width 8 height 8
radio input "true"
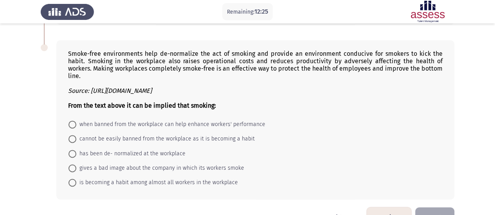
scroll to position [495, 0]
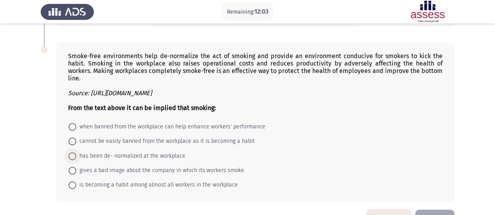
click at [125, 152] on span "has been de- normalized at the workplace" at bounding box center [130, 156] width 109 height 9
click at [76, 152] on input "has been de- normalized at the workplace" at bounding box center [72, 156] width 8 height 8
radio input "true"
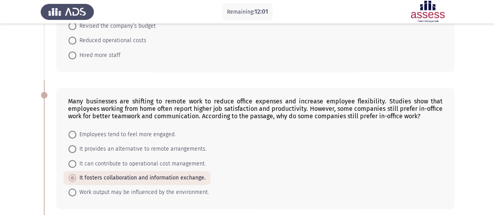
scroll to position [0, 0]
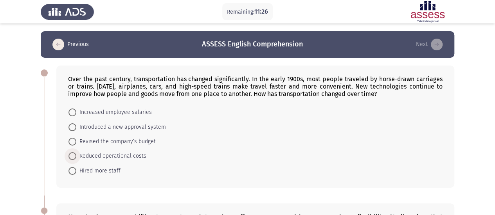
click at [129, 156] on span "Reduced operational costs" at bounding box center [111, 156] width 70 height 9
click at [76, 156] on input "Reduced operational costs" at bounding box center [72, 156] width 8 height 8
radio input "true"
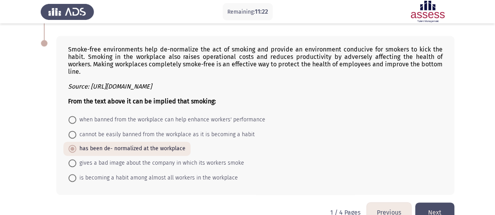
scroll to position [507, 0]
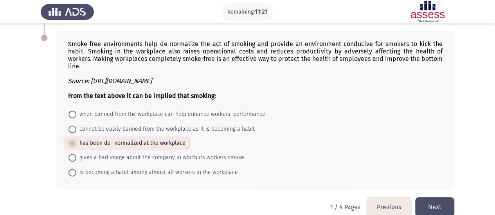
click at [444, 197] on button "Next" at bounding box center [434, 207] width 39 height 20
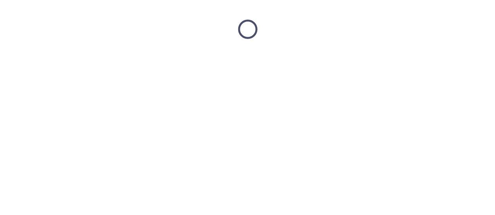
scroll to position [0, 0]
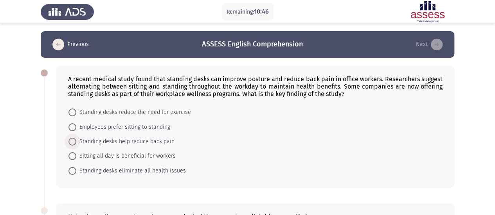
click at [168, 138] on span "Standing desks help reduce back pain" at bounding box center [125, 141] width 98 height 9
click at [76, 138] on input "Standing desks help reduce back pain" at bounding box center [72, 142] width 8 height 8
radio input "true"
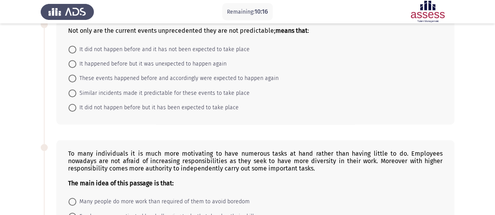
scroll to position [187, 0]
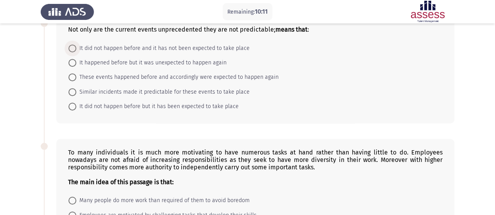
click at [185, 45] on span "It did not happen before and it has not been expected to take place" at bounding box center [162, 48] width 173 height 9
click at [76, 45] on input "It did not happen before and it has not been expected to take place" at bounding box center [72, 49] width 8 height 8
radio input "true"
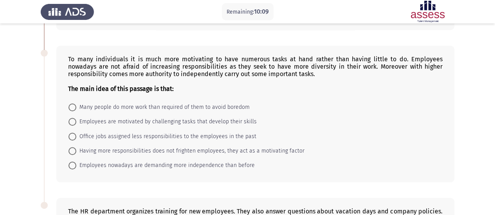
scroll to position [281, 0]
click at [177, 146] on span "Having more responsibilities does not frighten employees, they act as a motivat…" at bounding box center [190, 150] width 228 height 9
click at [76, 147] on input "Having more responsibilities does not frighten employees, they act as a motivat…" at bounding box center [72, 151] width 8 height 8
radio input "true"
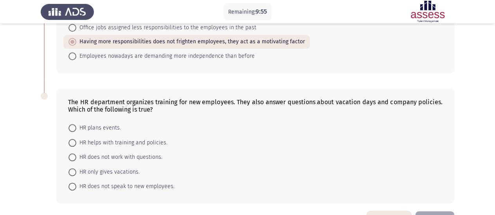
scroll to position [412, 0]
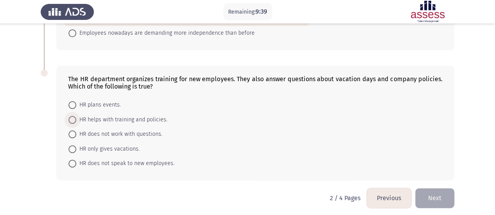
click at [131, 115] on span "HR helps with training and policies." at bounding box center [121, 119] width 91 height 9
click at [76, 116] on input "HR helps with training and policies." at bounding box center [72, 120] width 8 height 8
radio input "true"
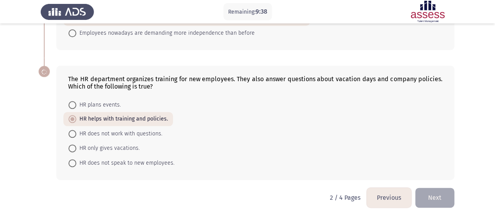
scroll to position [412, 0]
click at [427, 188] on button "Next" at bounding box center [434, 198] width 39 height 20
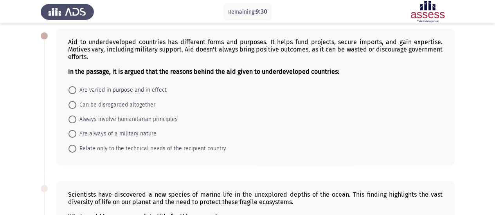
scroll to position [33, 0]
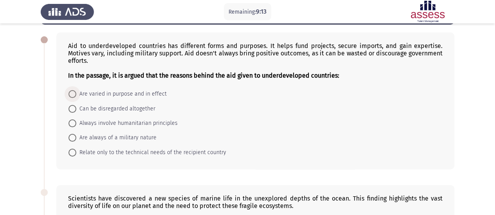
click at [159, 93] on span "Are varied in purpose and in effect" at bounding box center [121, 94] width 90 height 9
click at [76, 93] on input "Are varied in purpose and in effect" at bounding box center [72, 94] width 8 height 8
radio input "true"
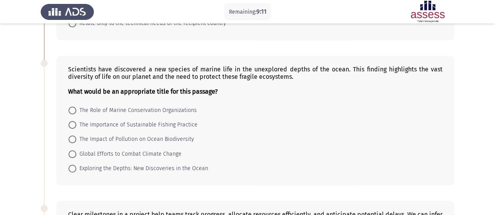
scroll to position [161, 0]
click at [266, 119] on form "The Role of Marine Conservation Organizations The Importance of Sustainable Fis…" at bounding box center [255, 139] width 374 height 73
click at [200, 167] on span "Exploring the Depths: New Discoveries in the Ocean" at bounding box center [142, 169] width 132 height 9
click at [76, 167] on input "Exploring the Depths: New Discoveries in the Ocean" at bounding box center [72, 169] width 8 height 8
radio input "true"
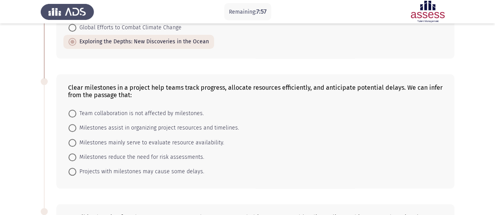
scroll to position [289, 0]
click at [190, 126] on span "Milestones assist in organizing project resources and timelines." at bounding box center [157, 127] width 163 height 9
click at [76, 126] on input "Milestones assist in organizing project resources and timelines." at bounding box center [72, 128] width 8 height 8
radio input "true"
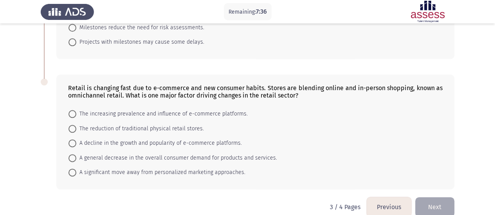
scroll to position [427, 0]
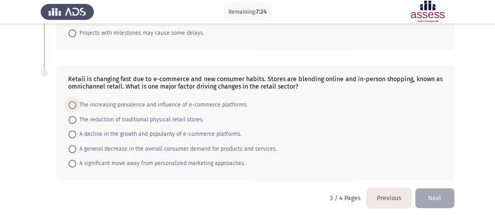
click at [213, 103] on span "The increasing prevalence and influence of e-commerce platforms." at bounding box center [161, 104] width 171 height 9
click at [76, 103] on input "The increasing prevalence and influence of e-commerce platforms." at bounding box center [72, 105] width 8 height 8
radio input "true"
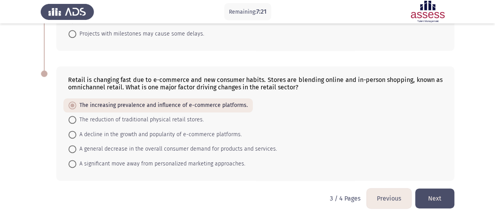
click at [436, 199] on button "Next" at bounding box center [434, 199] width 39 height 20
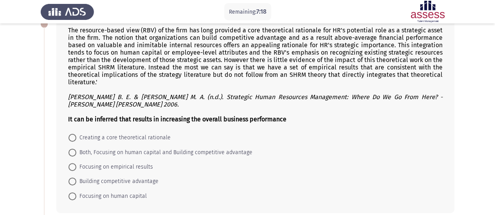
scroll to position [47, 0]
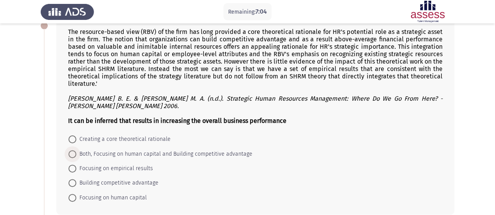
click at [218, 150] on span "Both, Focusing on human capital and Building competitive advantage" at bounding box center [164, 154] width 176 height 9
click at [76, 151] on input "Both, Focusing on human capital and Building competitive advantage" at bounding box center [72, 155] width 8 height 8
radio input "true"
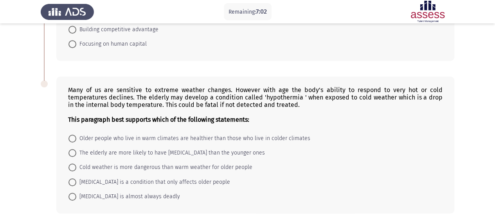
scroll to position [234, 0]
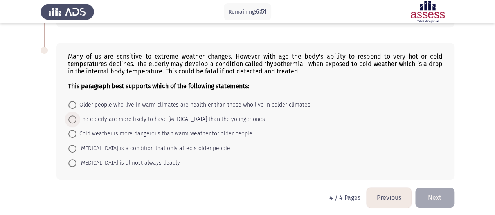
click at [136, 115] on span "The elderly are more likely to have [MEDICAL_DATA] than the younger ones" at bounding box center [170, 119] width 188 height 9
click at [76, 116] on input "The elderly are more likely to have [MEDICAL_DATA] than the younger ones" at bounding box center [72, 120] width 8 height 8
radio input "true"
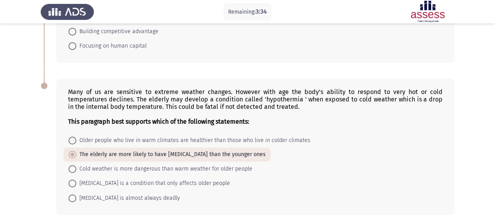
scroll to position [234, 0]
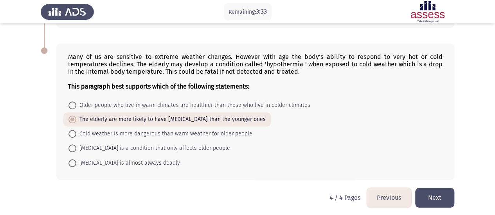
click at [426, 196] on button "Next" at bounding box center [434, 198] width 39 height 20
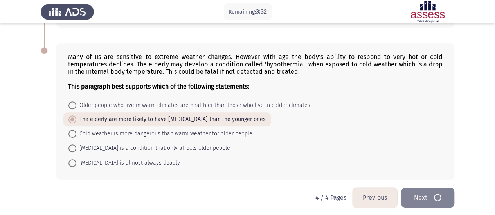
scroll to position [0, 0]
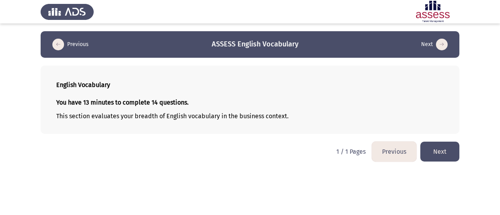
click at [448, 154] on button "Next" at bounding box center [440, 152] width 39 height 20
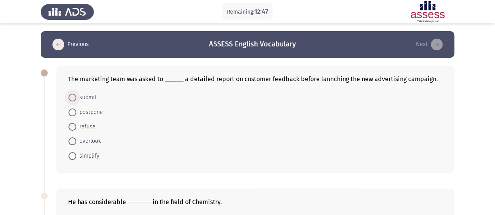
click at [91, 94] on span "submit" at bounding box center [86, 97] width 20 height 9
click at [76, 94] on input "submit" at bounding box center [72, 98] width 8 height 8
radio input "true"
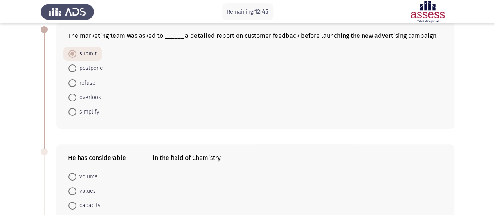
scroll to position [59, 0]
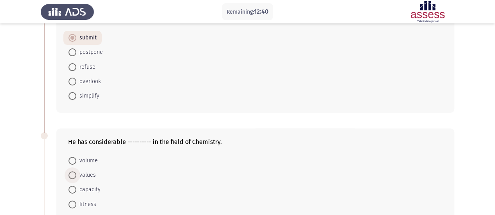
click at [88, 173] on span "values" at bounding box center [86, 175] width 20 height 9
click at [76, 173] on input "values" at bounding box center [72, 176] width 8 height 8
radio input "true"
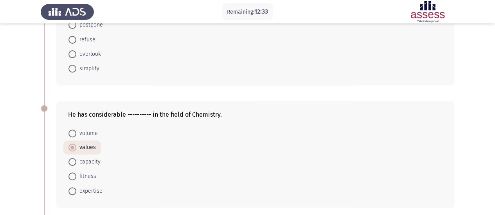
scroll to position [116, 0]
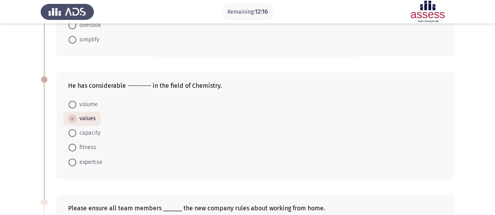
click at [78, 160] on span "expertise" at bounding box center [89, 162] width 26 height 9
click at [76, 160] on input "expertise" at bounding box center [72, 163] width 8 height 8
radio input "true"
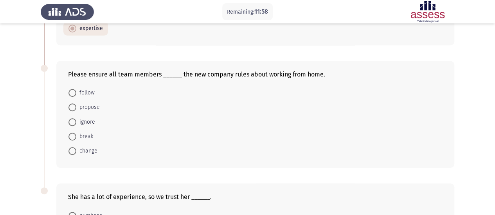
scroll to position [253, 0]
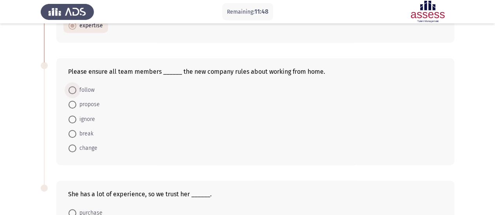
click at [78, 86] on span "follow" at bounding box center [85, 90] width 18 height 9
click at [76, 86] on input "follow" at bounding box center [72, 90] width 8 height 8
radio input "true"
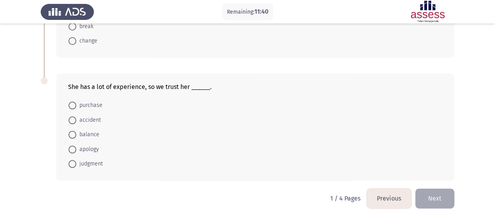
scroll to position [360, 0]
click at [90, 161] on span "judgment" at bounding box center [89, 163] width 27 height 9
click at [76, 161] on input "judgment" at bounding box center [72, 164] width 8 height 8
radio input "true"
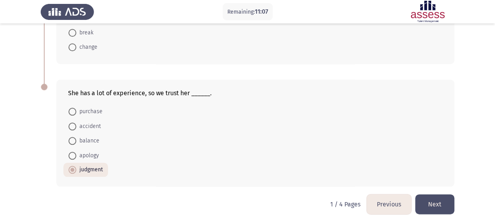
scroll to position [360, 0]
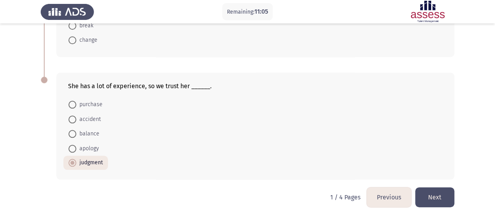
click at [437, 191] on button "Next" at bounding box center [434, 198] width 39 height 20
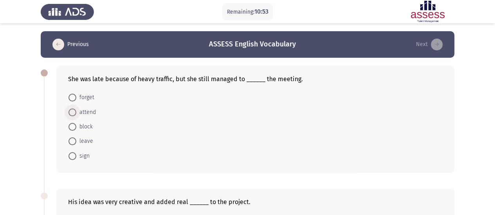
click at [78, 111] on span "attend" at bounding box center [86, 112] width 20 height 9
click at [76, 111] on input "attend" at bounding box center [72, 113] width 8 height 8
radio input "true"
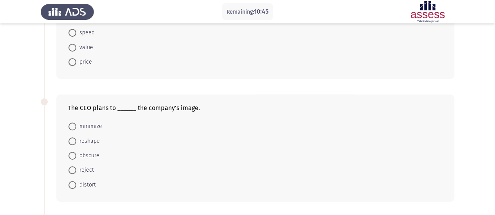
scroll to position [217, 0]
click at [77, 138] on span "reshape" at bounding box center [87, 140] width 23 height 9
click at [76, 138] on input "reshape" at bounding box center [72, 141] width 8 height 8
radio input "true"
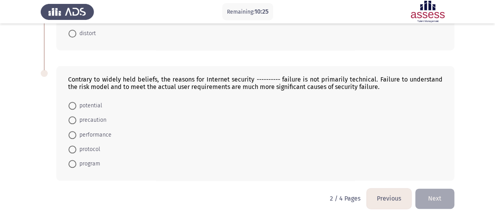
scroll to position [369, 0]
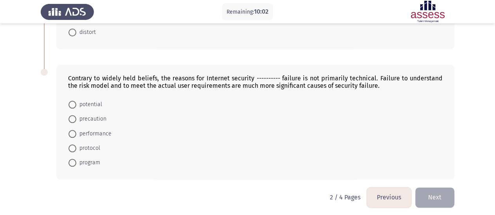
click at [90, 115] on span "precaution" at bounding box center [91, 119] width 30 height 9
click at [76, 115] on input "precaution" at bounding box center [72, 119] width 8 height 8
radio input "true"
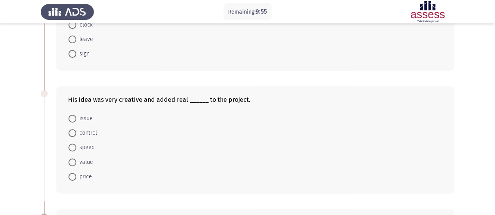
scroll to position [99, 0]
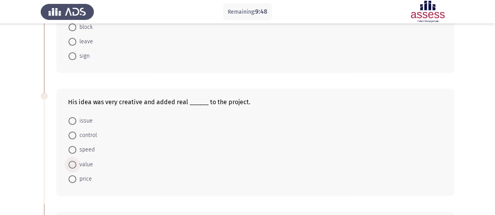
click at [71, 164] on span at bounding box center [72, 165] width 8 height 8
click at [71, 164] on input "value" at bounding box center [72, 165] width 8 height 8
radio input "true"
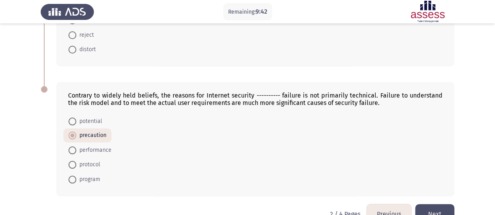
scroll to position [368, 0]
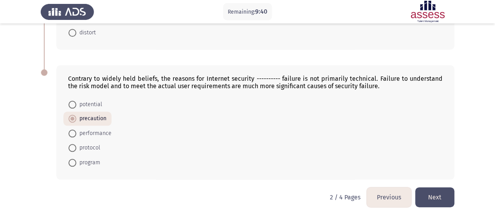
click at [427, 190] on button "Next" at bounding box center [434, 198] width 39 height 20
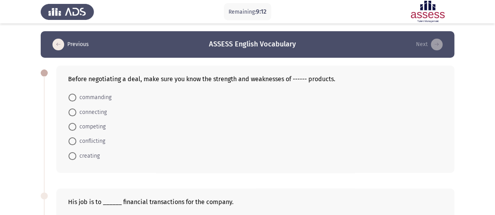
click at [96, 125] on span "competing" at bounding box center [90, 126] width 29 height 9
click at [76, 125] on input "competing" at bounding box center [72, 127] width 8 height 8
radio input "true"
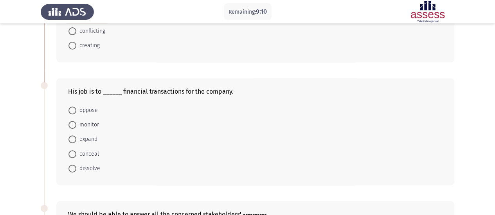
scroll to position [111, 0]
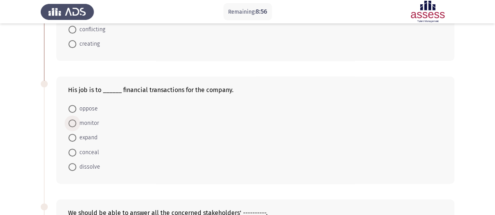
click at [91, 123] on span "monitor" at bounding box center [87, 123] width 23 height 9
click at [76, 123] on input "monitor" at bounding box center [72, 124] width 8 height 8
radio input "true"
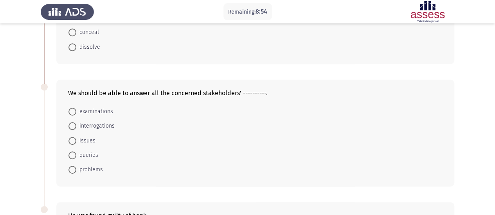
scroll to position [241, 0]
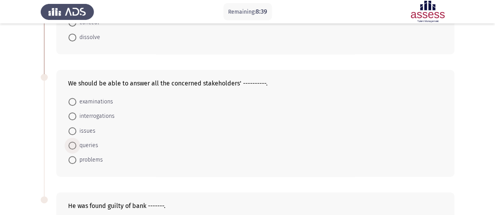
click at [90, 143] on span "queries" at bounding box center [87, 145] width 22 height 9
click at [76, 143] on input "queries" at bounding box center [72, 146] width 8 height 8
radio input "true"
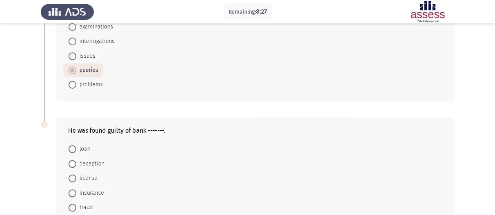
scroll to position [343, 0]
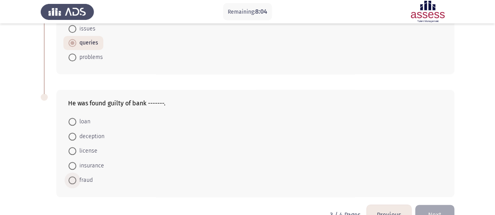
click at [84, 181] on span "fraud" at bounding box center [84, 180] width 16 height 9
click at [76, 181] on input "fraud" at bounding box center [72, 181] width 8 height 8
radio input "true"
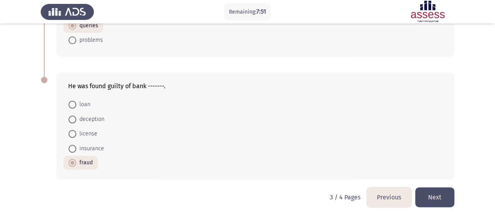
click at [439, 195] on button "Next" at bounding box center [434, 198] width 39 height 20
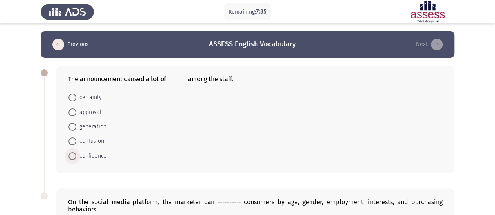
click at [78, 157] on span "confidence" at bounding box center [91, 156] width 30 height 9
click at [76, 157] on input "confidence" at bounding box center [72, 156] width 8 height 8
radio input "true"
click at [84, 139] on span "confusion" at bounding box center [90, 141] width 28 height 9
click at [76, 139] on input "confusion" at bounding box center [72, 142] width 8 height 8
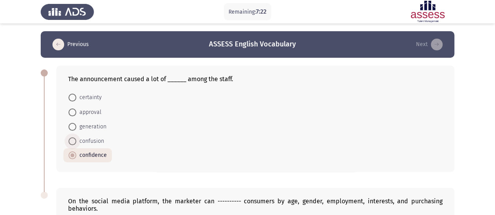
radio input "true"
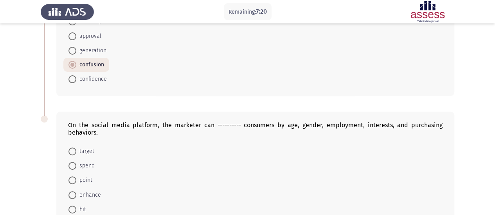
scroll to position [125, 0]
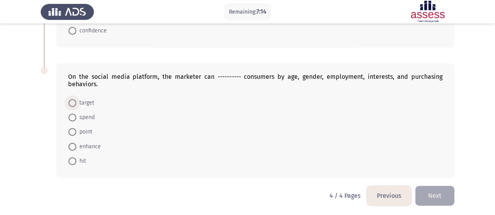
click at [73, 105] on span at bounding box center [72, 103] width 8 height 8
click at [73, 105] on input "target" at bounding box center [72, 103] width 8 height 8
radio input "true"
click at [442, 186] on button "Next" at bounding box center [434, 196] width 39 height 20
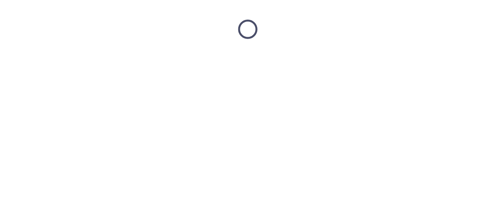
scroll to position [0, 0]
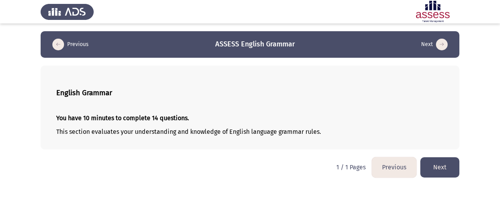
click at [448, 173] on button "Next" at bounding box center [440, 168] width 39 height 20
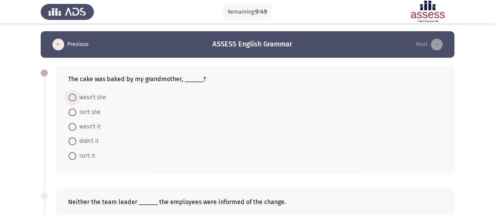
click at [89, 97] on span "wasn't she" at bounding box center [91, 97] width 30 height 9
click at [76, 97] on input "wasn't she" at bounding box center [72, 98] width 8 height 8
radio input "true"
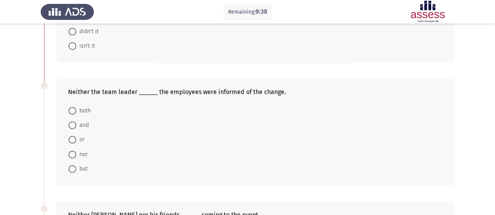
scroll to position [110, 0]
click at [74, 152] on span at bounding box center [72, 154] width 8 height 8
click at [74, 152] on input "nor" at bounding box center [72, 154] width 8 height 8
radio input "true"
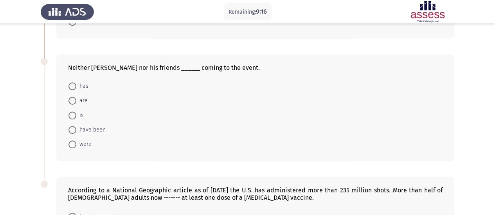
scroll to position [257, 0]
click at [85, 141] on span "were" at bounding box center [83, 144] width 15 height 9
click at [76, 141] on input "were" at bounding box center [72, 144] width 8 height 8
radio input "true"
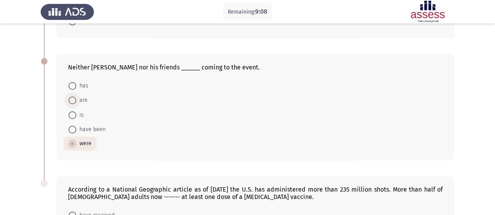
click at [77, 96] on span "are" at bounding box center [81, 100] width 11 height 9
click at [76, 97] on input "are" at bounding box center [72, 101] width 8 height 8
radio input "true"
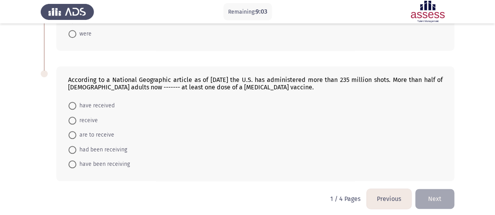
scroll to position [368, 0]
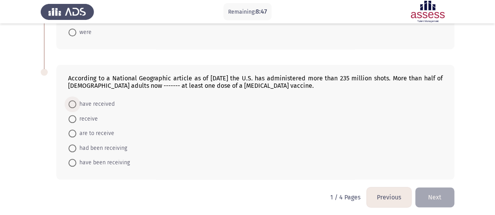
click at [98, 102] on span "have received" at bounding box center [95, 104] width 38 height 9
click at [76, 102] on input "have received" at bounding box center [72, 104] width 8 height 8
radio input "true"
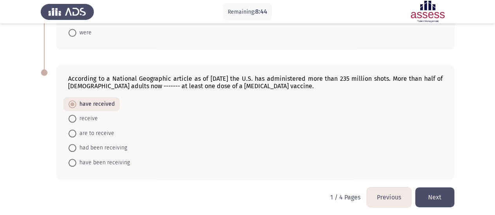
click at [423, 192] on button "Next" at bounding box center [434, 198] width 39 height 20
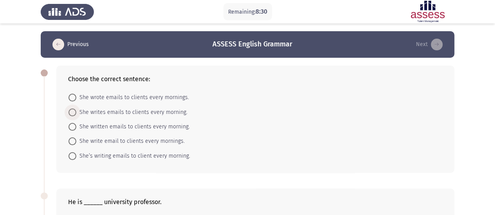
click at [177, 111] on span "She writes emails to clients every morning." at bounding box center [131, 112] width 111 height 9
click at [76, 111] on input "She writes emails to clients every morning." at bounding box center [72, 113] width 8 height 8
radio input "true"
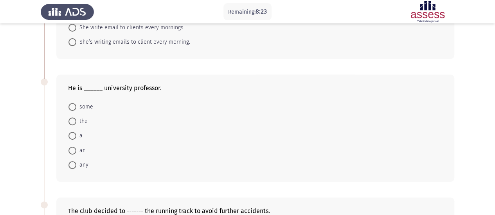
scroll to position [119, 0]
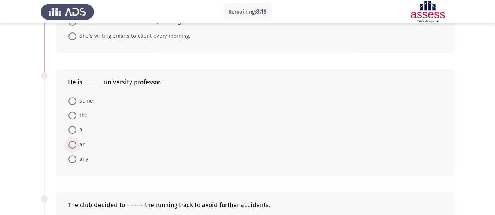
click at [82, 144] on span "an" at bounding box center [80, 144] width 9 height 9
click at [76, 144] on input "an" at bounding box center [72, 145] width 8 height 8
radio input "true"
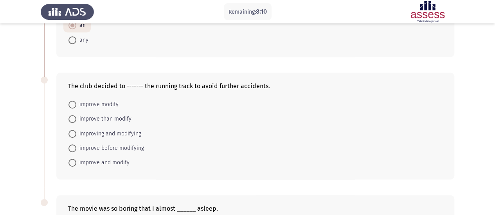
scroll to position [239, 0]
click at [106, 165] on span "improve and modify" at bounding box center [102, 162] width 53 height 9
click at [76, 165] on input "improve and modify" at bounding box center [72, 162] width 8 height 8
radio input "true"
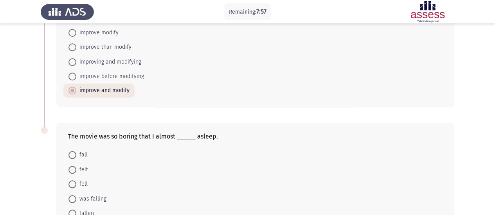
scroll to position [361, 0]
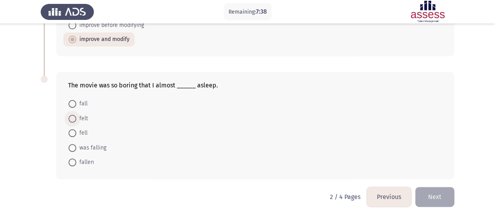
click at [74, 118] on span at bounding box center [72, 119] width 8 height 8
click at [74, 118] on input "felt" at bounding box center [72, 119] width 8 height 8
radio input "true"
click at [446, 189] on button "Next" at bounding box center [434, 198] width 39 height 20
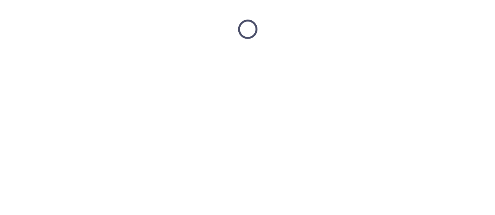
scroll to position [0, 0]
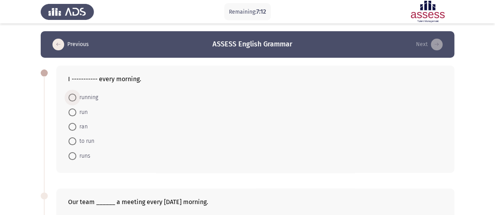
click at [95, 96] on span "running" at bounding box center [87, 97] width 22 height 9
click at [76, 96] on input "running" at bounding box center [72, 98] width 8 height 8
radio input "true"
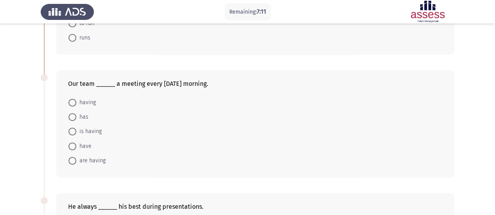
scroll to position [118, 0]
click at [82, 113] on span "has" at bounding box center [82, 116] width 12 height 9
click at [76, 113] on input "has" at bounding box center [72, 117] width 8 height 8
radio input "true"
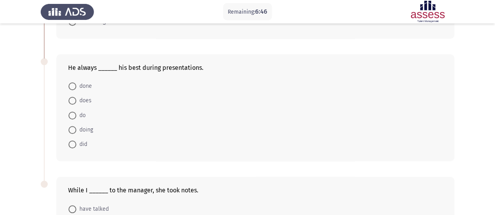
scroll to position [205, 0]
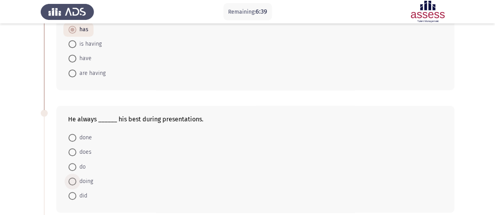
click at [86, 179] on span "doing" at bounding box center [84, 181] width 17 height 9
click at [76, 179] on input "doing" at bounding box center [72, 182] width 8 height 8
radio input "true"
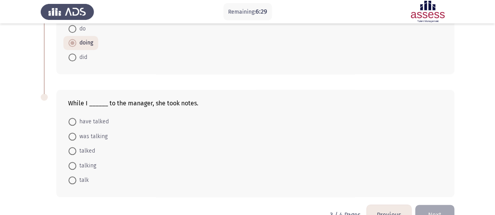
scroll to position [347, 0]
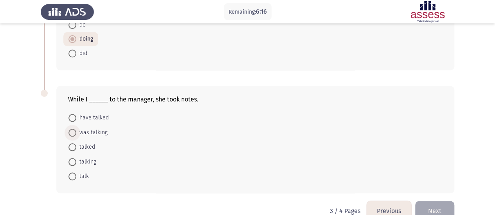
click at [86, 128] on span "was talking" at bounding box center [91, 132] width 31 height 9
click at [76, 129] on input "was talking" at bounding box center [72, 133] width 8 height 8
radio input "true"
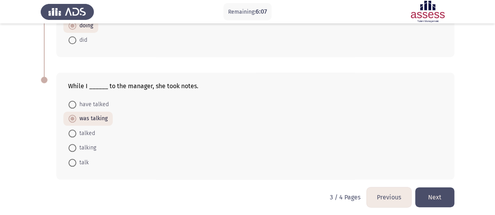
click at [429, 198] on button "Next" at bounding box center [434, 198] width 39 height 20
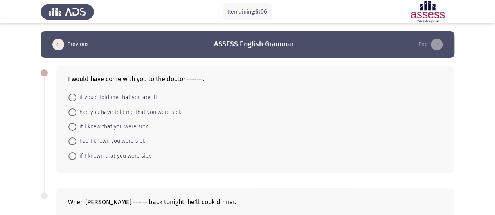
scroll to position [22, 0]
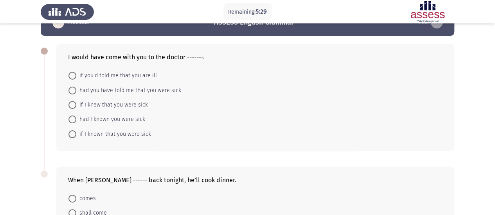
click at [134, 118] on span "had I known you were sick" at bounding box center [110, 119] width 69 height 9
click at [76, 118] on input "had I known you were sick" at bounding box center [72, 120] width 8 height 8
radio input "true"
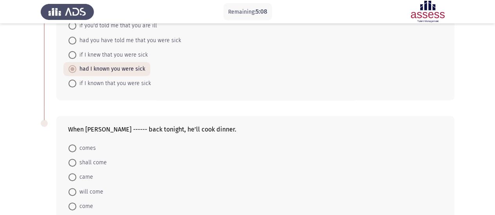
scroll to position [73, 0]
click at [86, 147] on span "comes" at bounding box center [86, 147] width 20 height 9
click at [76, 147] on input "comes" at bounding box center [72, 148] width 8 height 8
radio input "true"
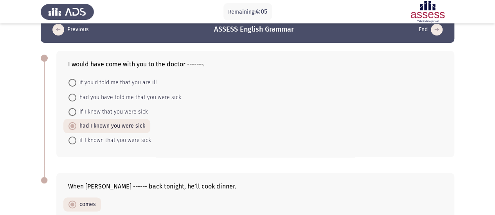
scroll to position [117, 0]
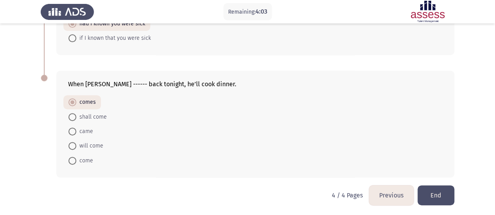
click at [435, 195] on button "End" at bounding box center [435, 196] width 37 height 20
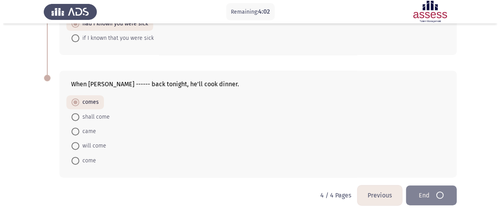
scroll to position [0, 0]
